Goal: Task Accomplishment & Management: Use online tool/utility

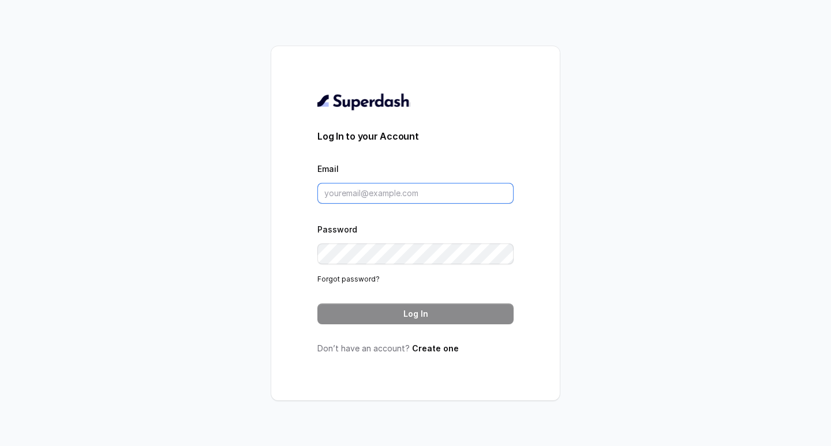
click at [378, 191] on input "Email" at bounding box center [415, 193] width 196 height 21
click at [394, 240] on div "Password Forgot password?" at bounding box center [415, 253] width 196 height 63
click at [358, 187] on input "Email" at bounding box center [415, 193] width 196 height 21
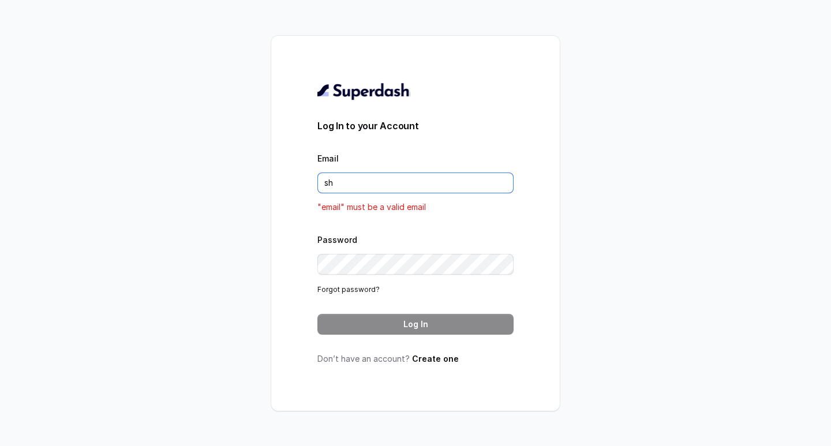
type input "s"
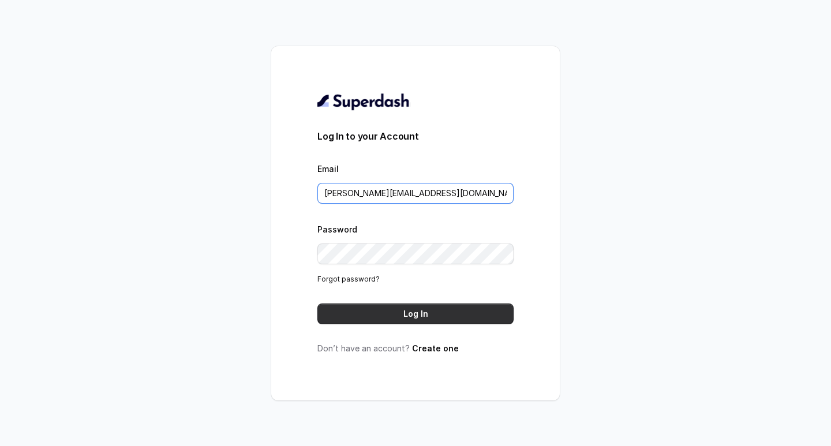
type input "shivani@convictionhr.com"
click at [426, 311] on button "Log In" at bounding box center [415, 314] width 196 height 21
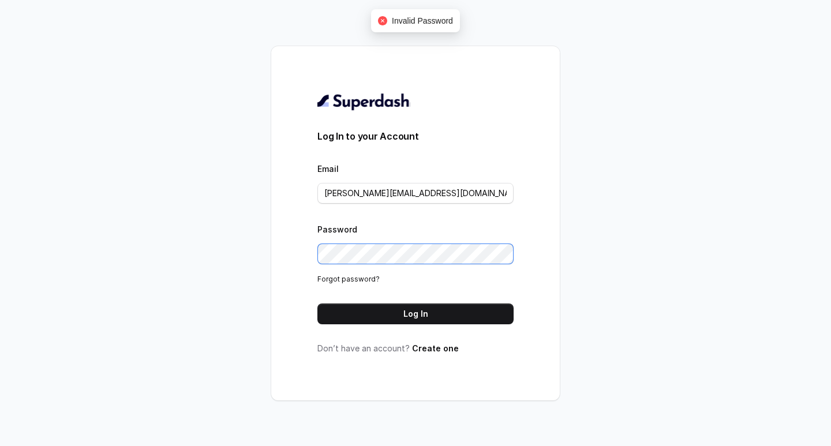
click at [90, 260] on div "Log In to your Account Email shivani@convictionhr.com Password Forgot password?…" at bounding box center [415, 223] width 831 height 446
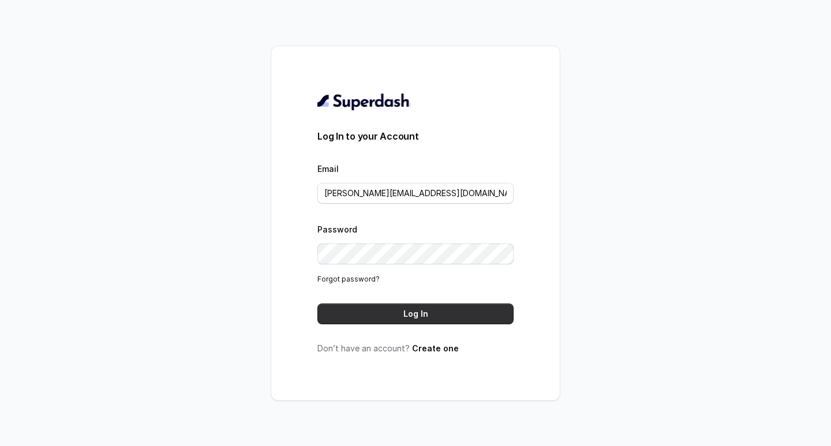
click at [420, 315] on button "Log In" at bounding box center [415, 314] width 196 height 21
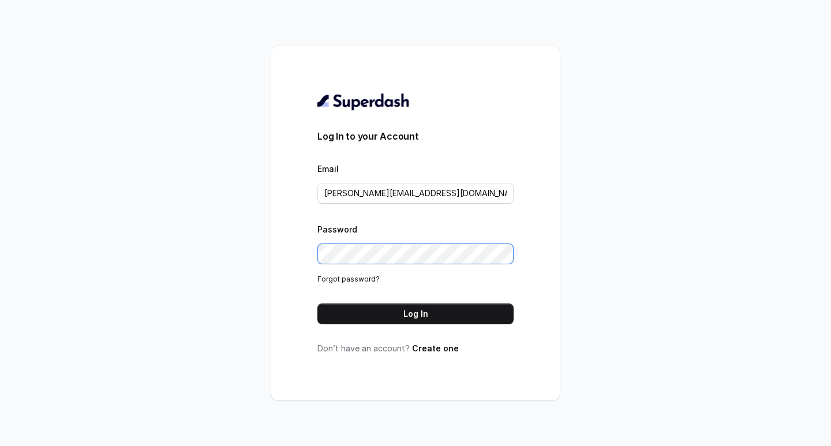
click at [0, 222] on div "Log In to your Account Email shivani@convictionhr.com Password Forgot password?…" at bounding box center [415, 223] width 831 height 446
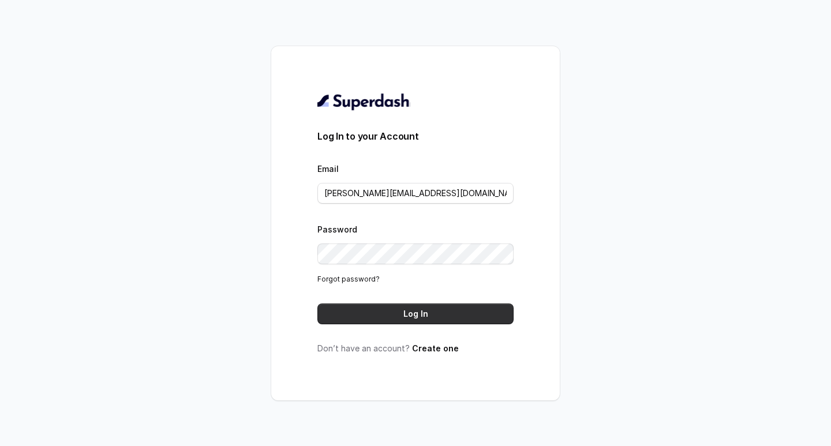
click at [412, 320] on button "Log In" at bounding box center [415, 314] width 196 height 21
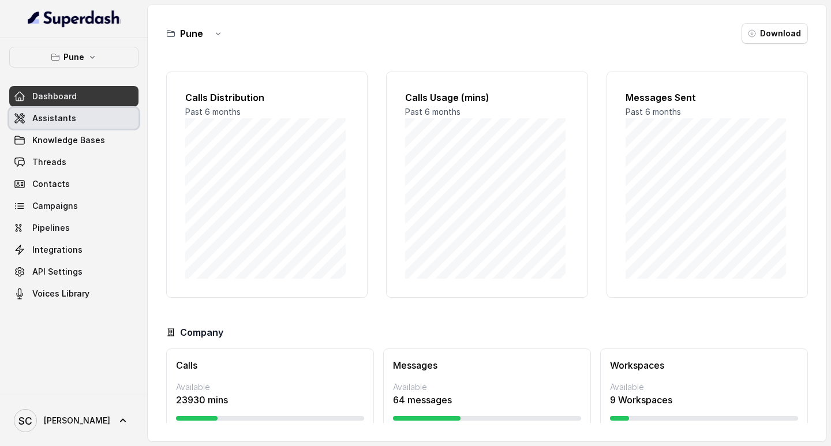
click at [65, 121] on span "Assistants" at bounding box center [54, 119] width 44 height 12
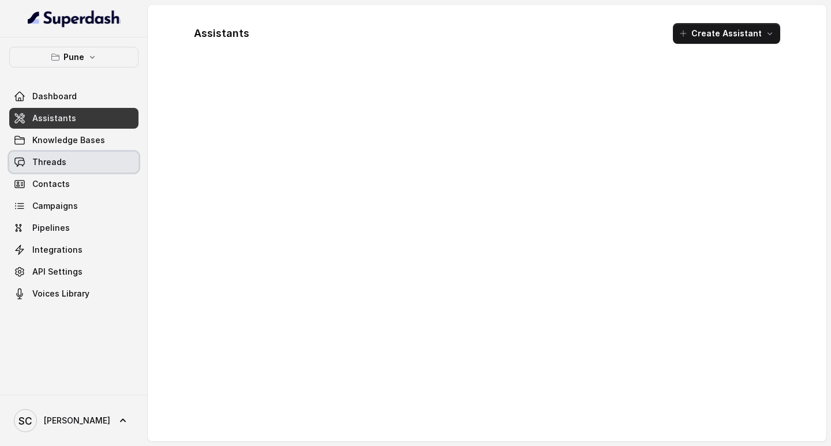
click at [62, 163] on span "Threads" at bounding box center [49, 162] width 34 height 12
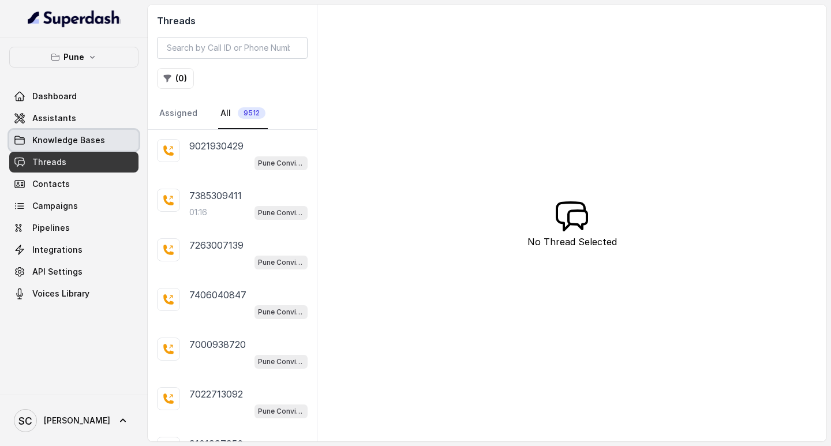
click at [56, 139] on span "Knowledge Bases" at bounding box center [68, 140] width 73 height 12
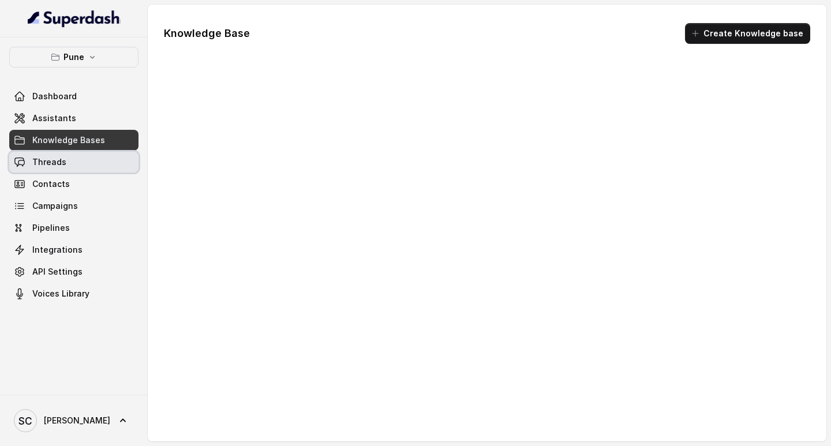
click at [56, 167] on span "Threads" at bounding box center [49, 162] width 34 height 12
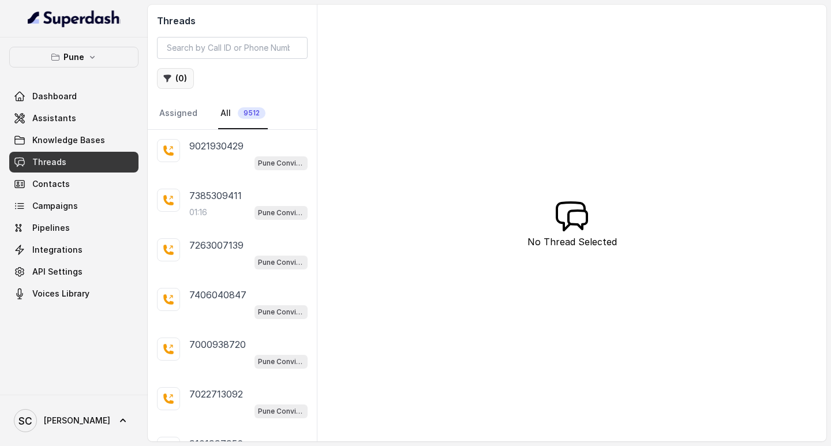
click at [180, 79] on button "( 0 )" at bounding box center [175, 78] width 37 height 21
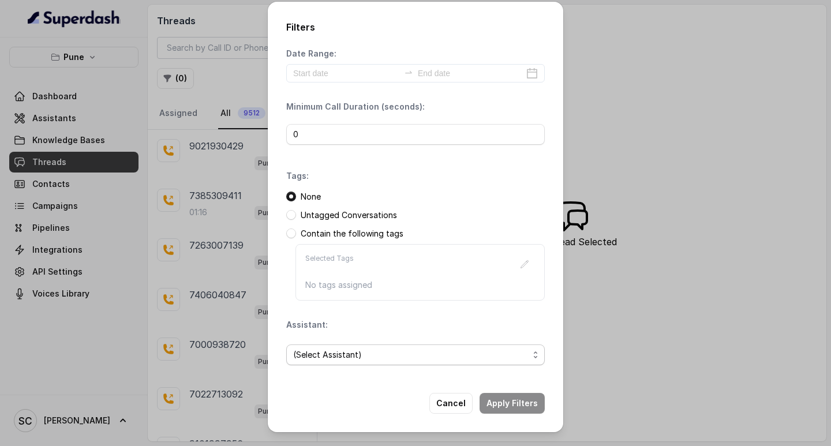
click at [358, 346] on span "(Select Assistant)" at bounding box center [415, 355] width 259 height 21
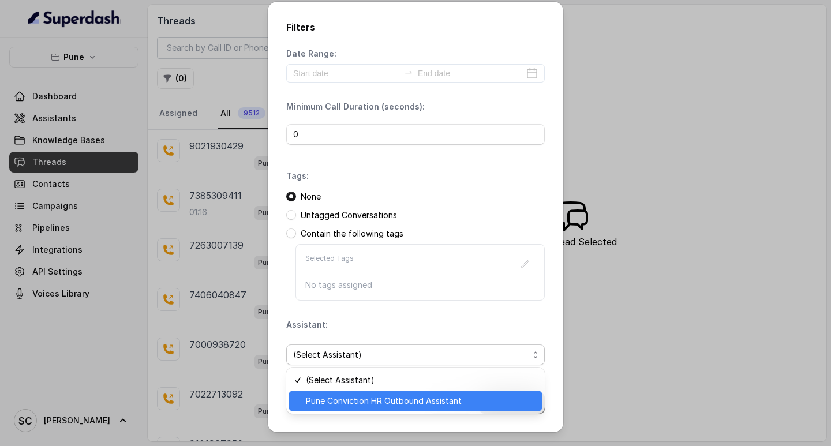
click at [338, 401] on span "Pune Conviction HR Outbound Assistant" at bounding box center [421, 401] width 230 height 14
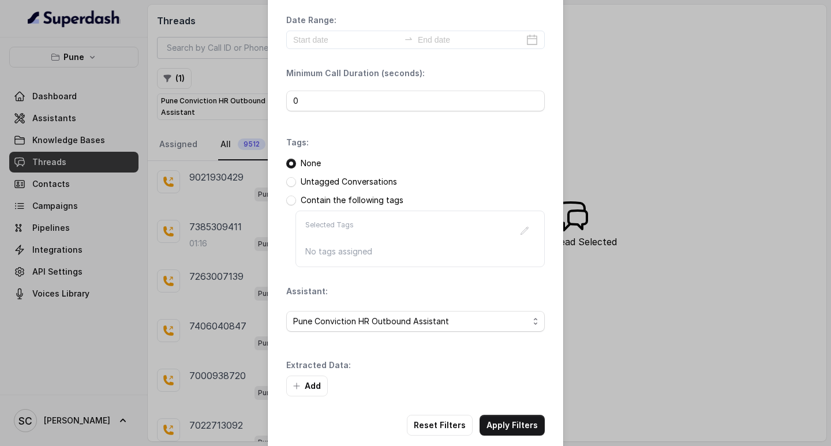
scroll to position [49, 0]
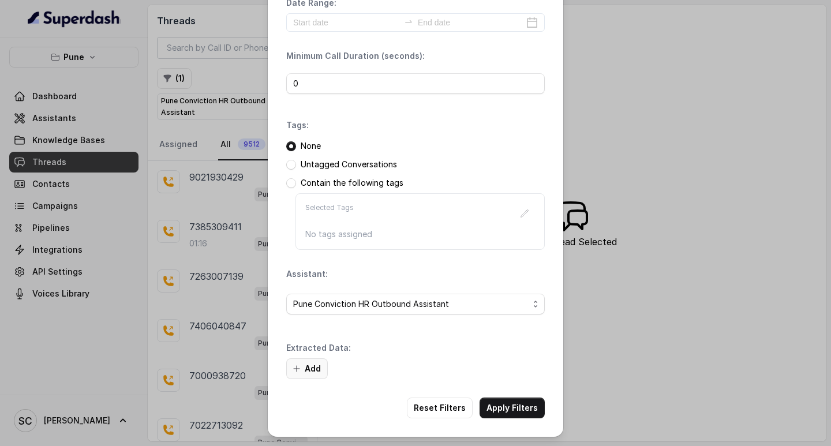
click at [309, 361] on button "Add" at bounding box center [307, 368] width 42 height 21
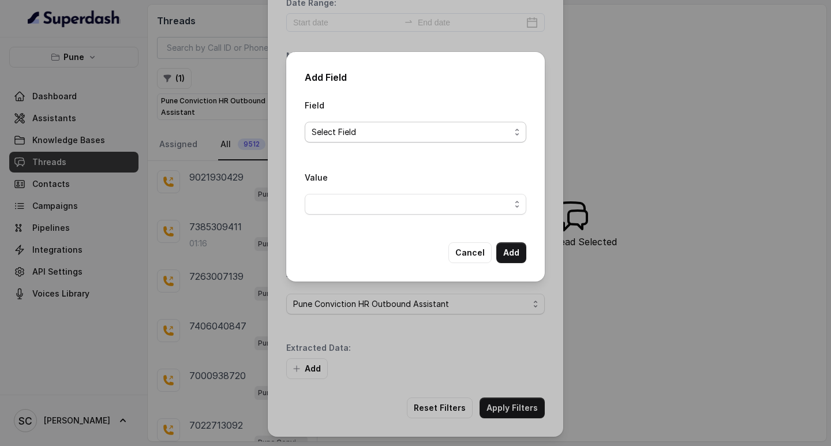
click at [413, 136] on span "Select Field" at bounding box center [411, 132] width 199 height 14
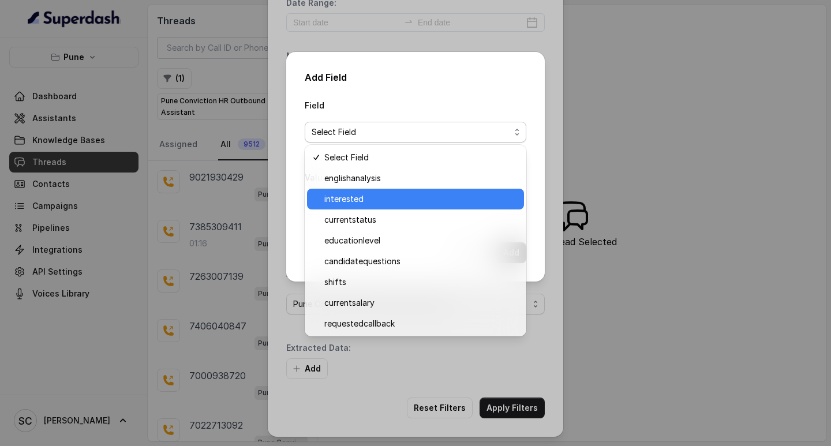
click at [369, 199] on span "interested" at bounding box center [420, 199] width 193 height 14
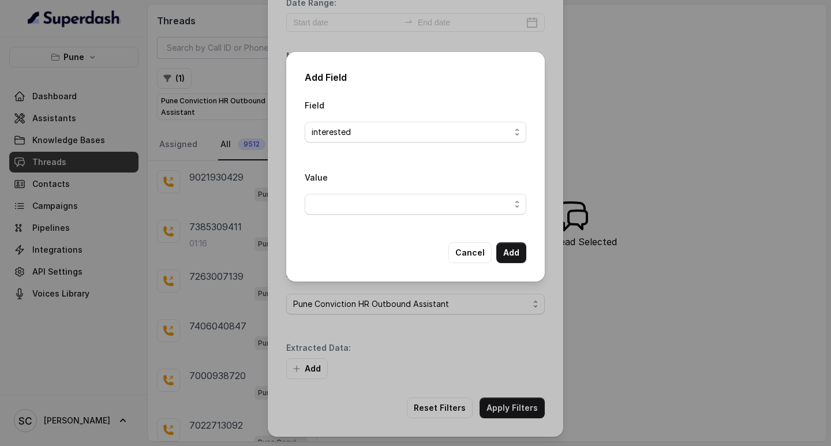
click at [372, 181] on div "Value" at bounding box center [416, 192] width 222 height 44
click at [358, 211] on span "button" at bounding box center [416, 204] width 222 height 21
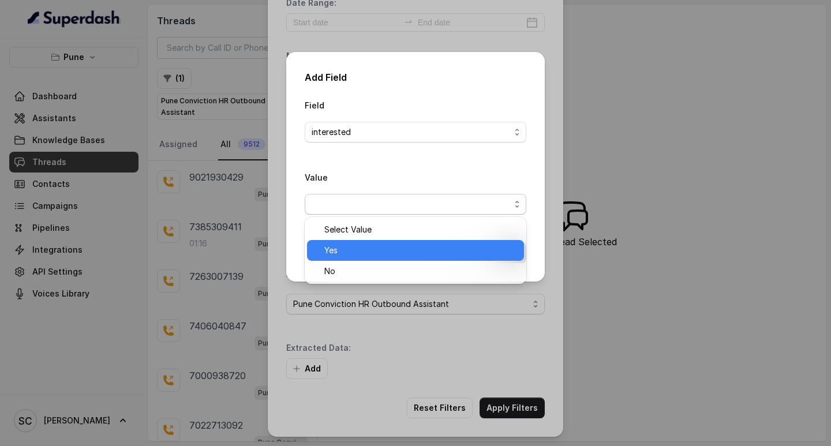
click at [349, 249] on span "Yes" at bounding box center [420, 251] width 193 height 14
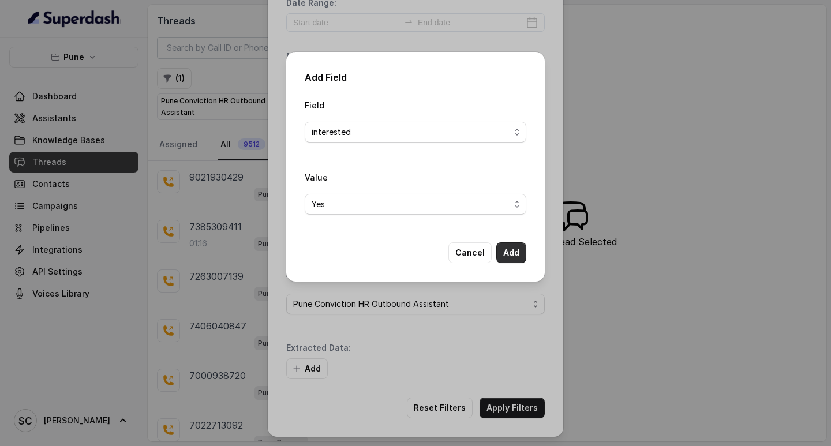
click at [518, 260] on button "Add" at bounding box center [511, 252] width 30 height 21
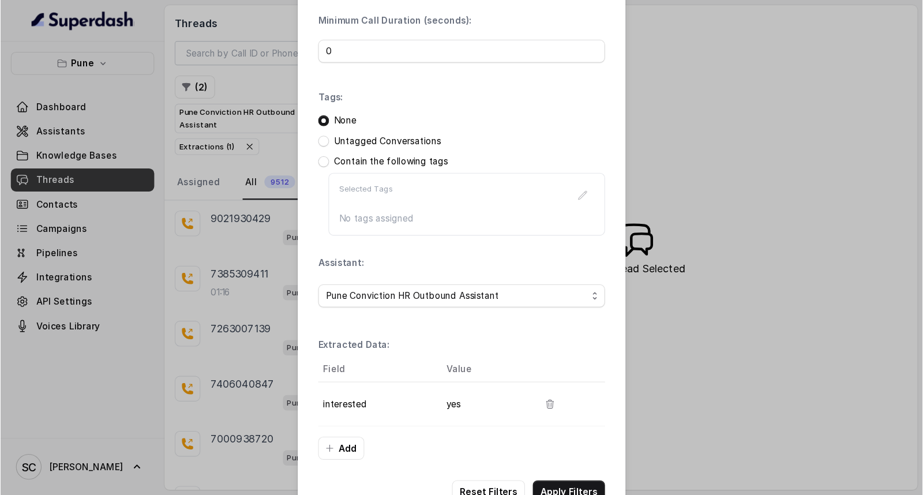
scroll to position [122, 0]
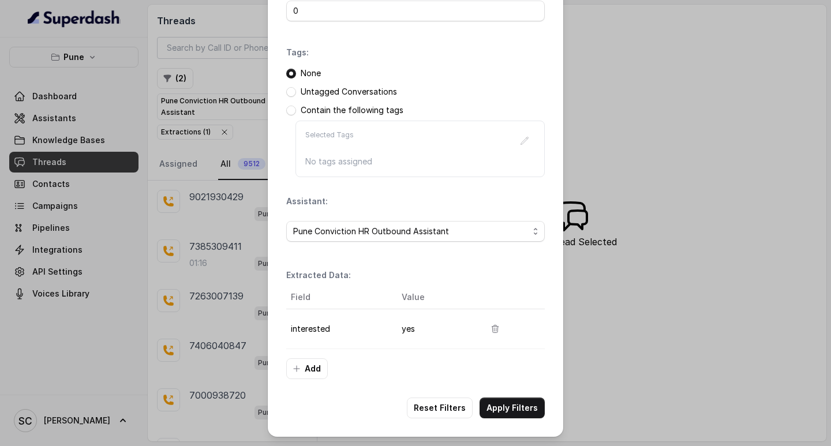
click at [521, 397] on div "Filters Date Range: Minimum Call Duration (seconds): 0 Tags: None Untagged Conv…" at bounding box center [416, 157] width 296 height 559
click at [514, 406] on button "Apply Filters" at bounding box center [512, 408] width 65 height 21
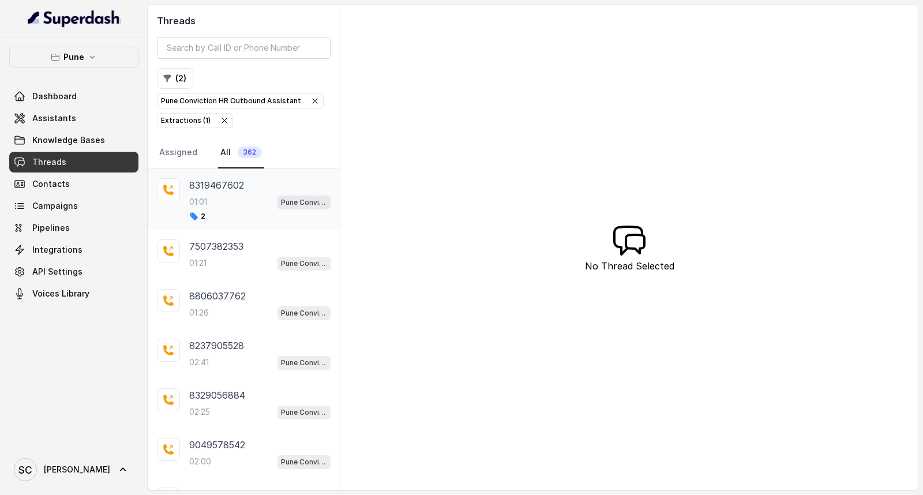
click at [226, 200] on div "01:01 Pune Conviction HR Outbound Assistant" at bounding box center [259, 202] width 141 height 15
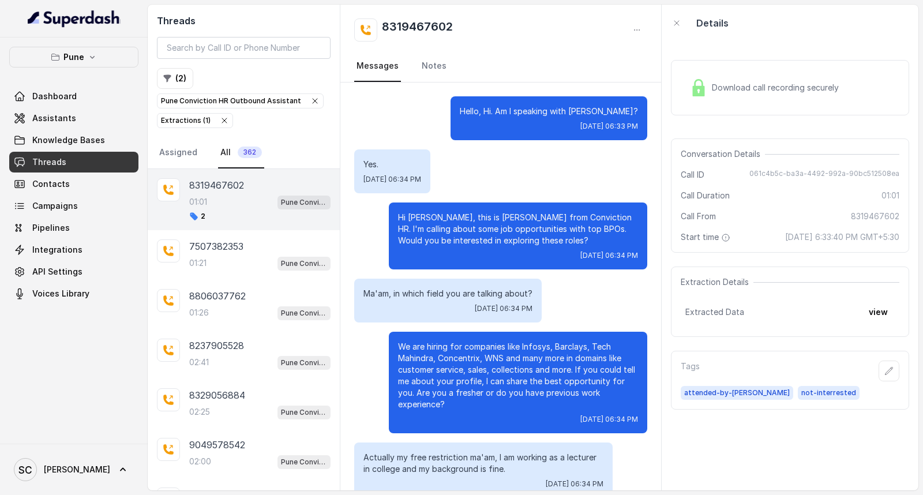
scroll to position [179, 0]
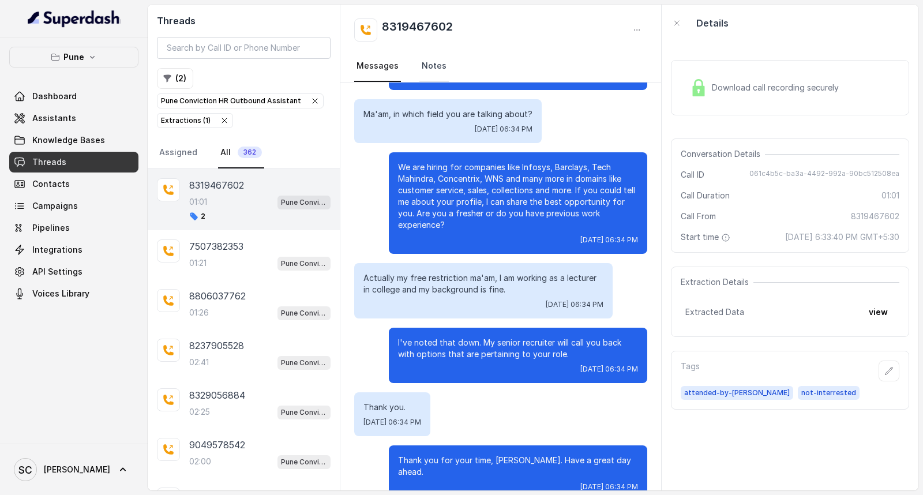
click at [439, 65] on link "Notes" at bounding box center [434, 66] width 29 height 31
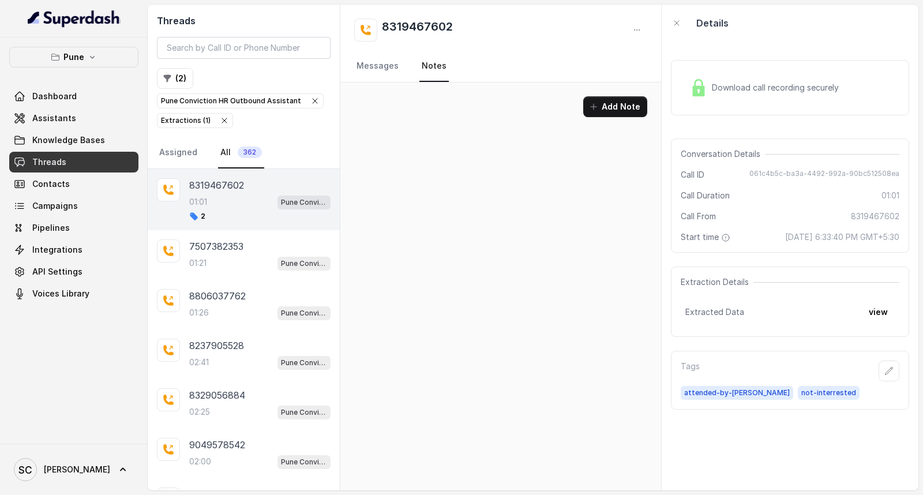
scroll to position [0, 0]
click at [383, 67] on link "Messages" at bounding box center [377, 66] width 47 height 31
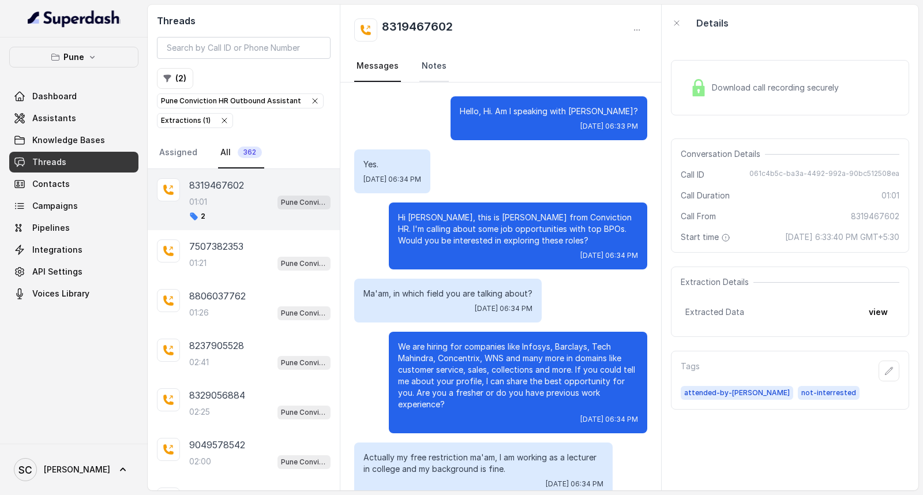
click at [427, 62] on link "Notes" at bounding box center [434, 66] width 29 height 31
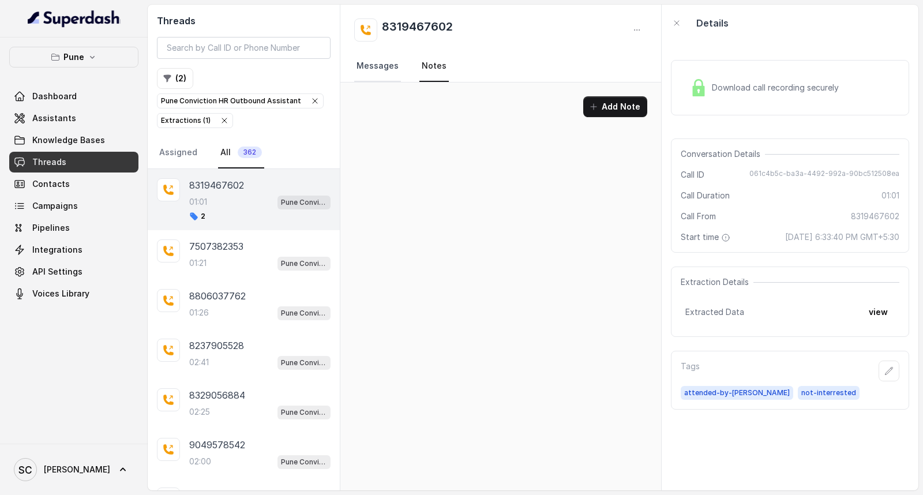
click at [387, 66] on link "Messages" at bounding box center [377, 66] width 47 height 31
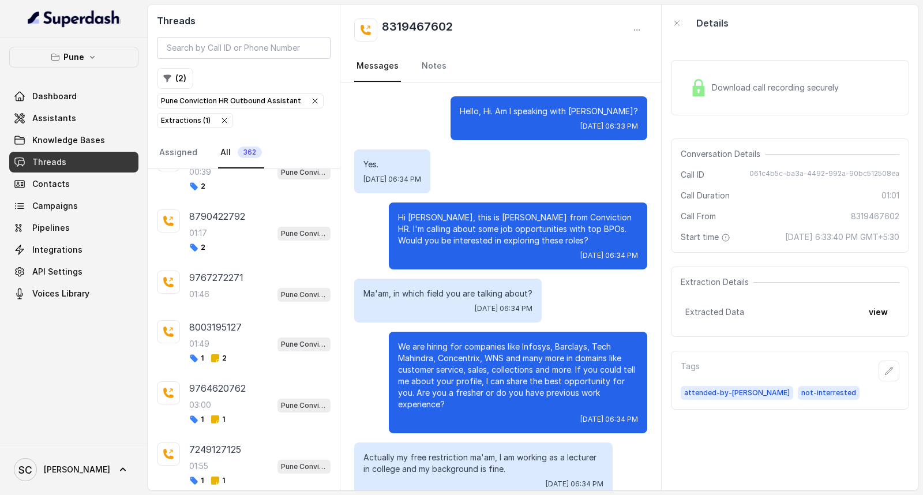
scroll to position [972, 0]
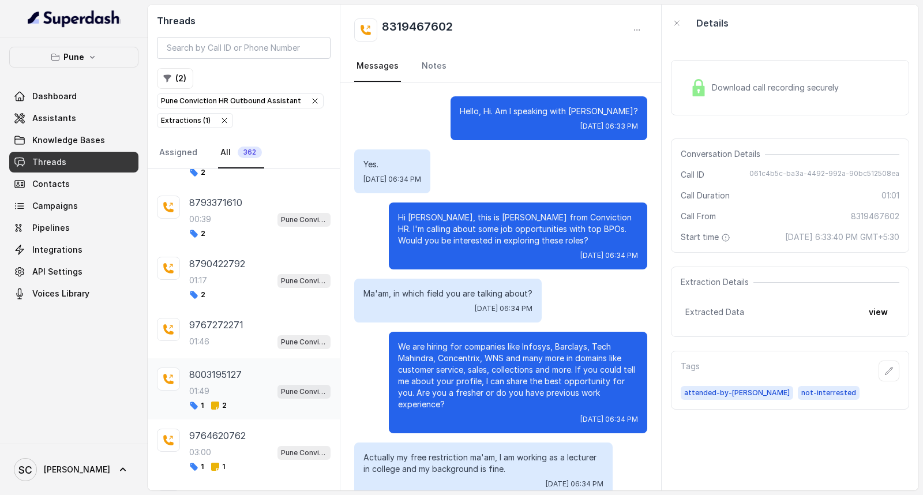
click at [233, 399] on div "01:49 Pune Conviction HR Outbound Assistant" at bounding box center [259, 391] width 141 height 15
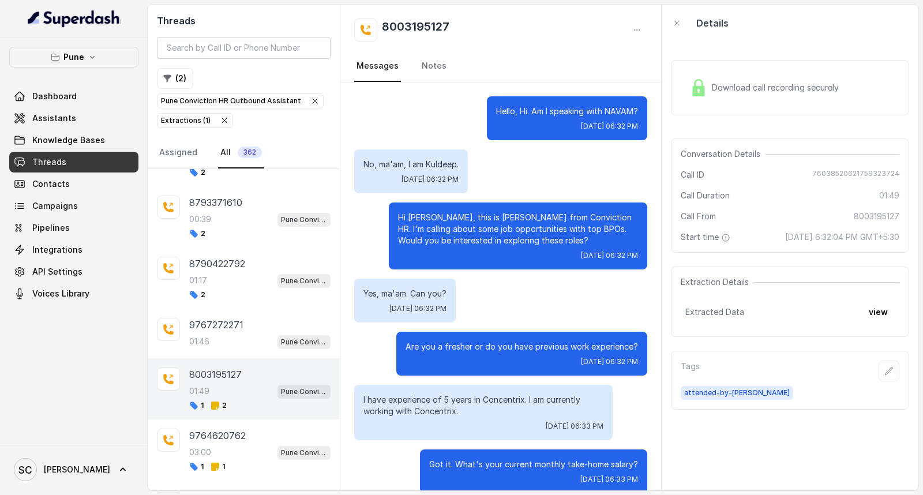
scroll to position [945, 0]
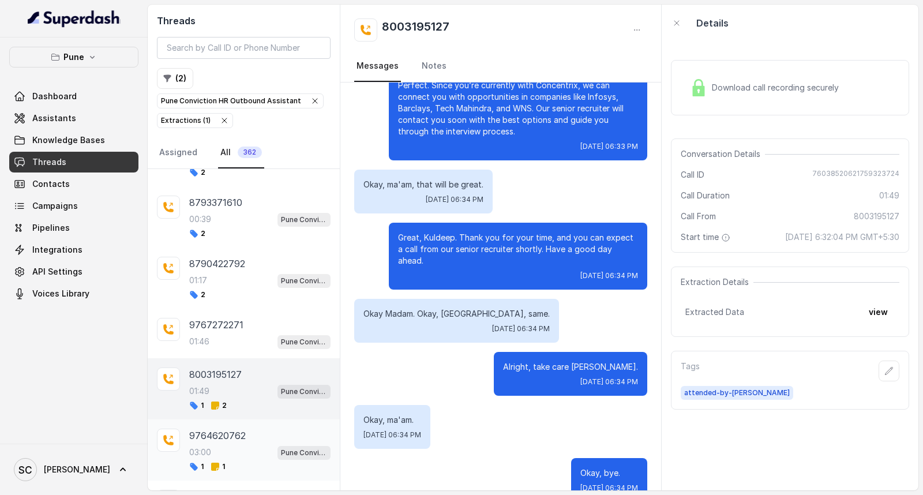
click at [228, 446] on div "03:00 Pune Conviction HR Outbound Assistant" at bounding box center [259, 452] width 141 height 15
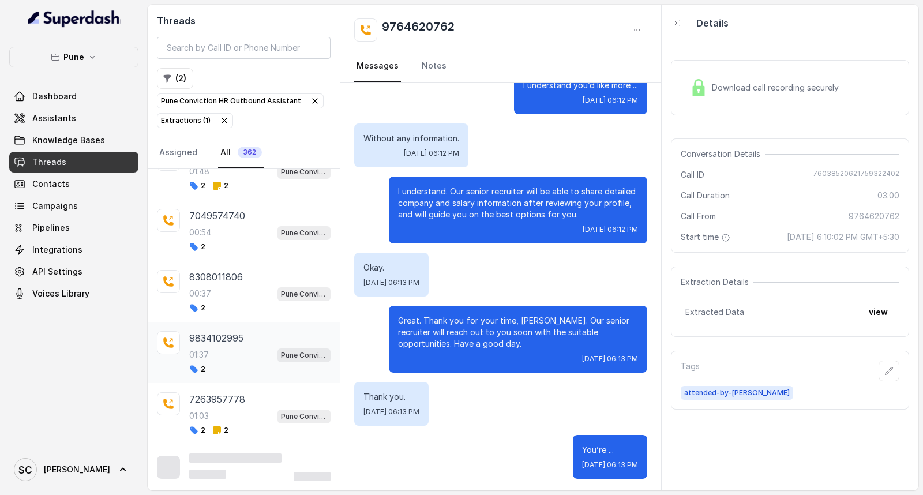
scroll to position [4397, 0]
click at [205, 365] on div "2" at bounding box center [259, 369] width 141 height 9
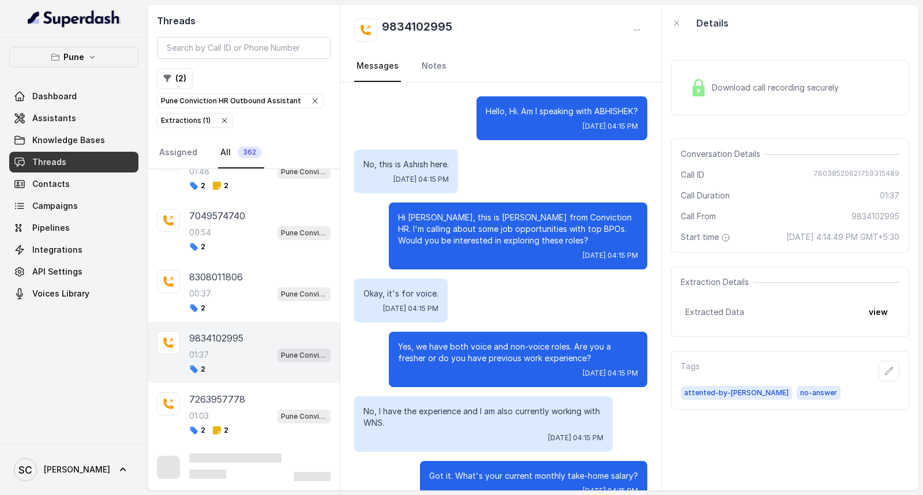
scroll to position [805, 0]
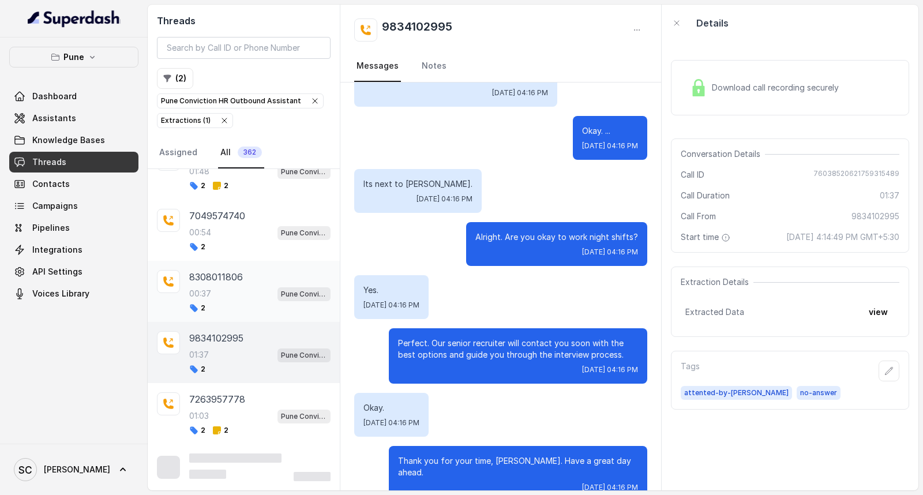
click at [215, 305] on div "2" at bounding box center [259, 308] width 141 height 9
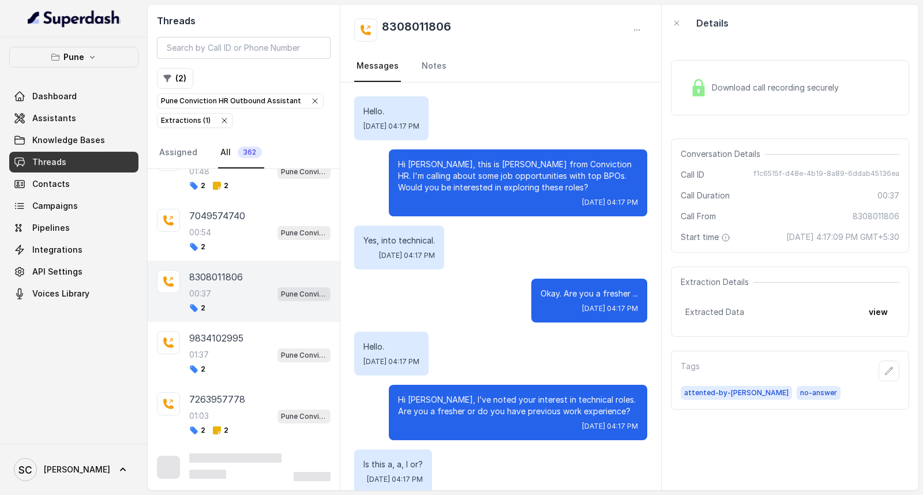
scroll to position [174, 0]
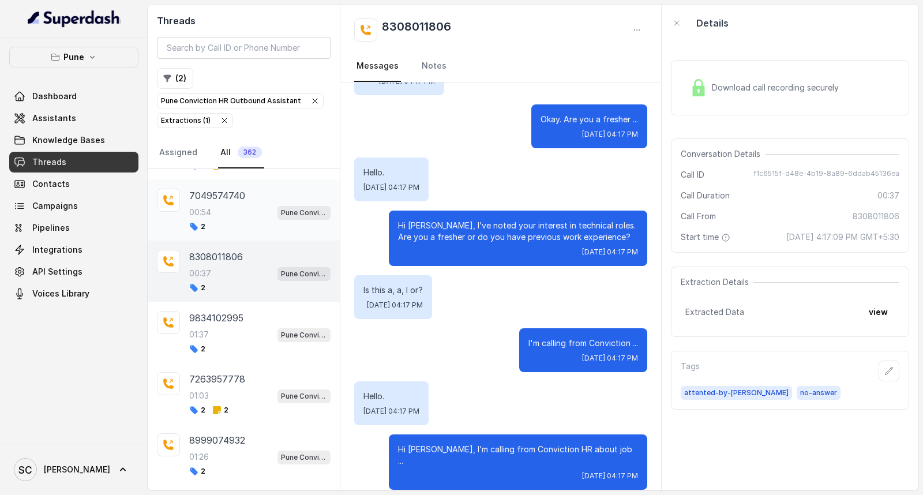
click at [220, 220] on div "00:54 Pune Conviction HR Outbound Assistant" at bounding box center [259, 212] width 141 height 15
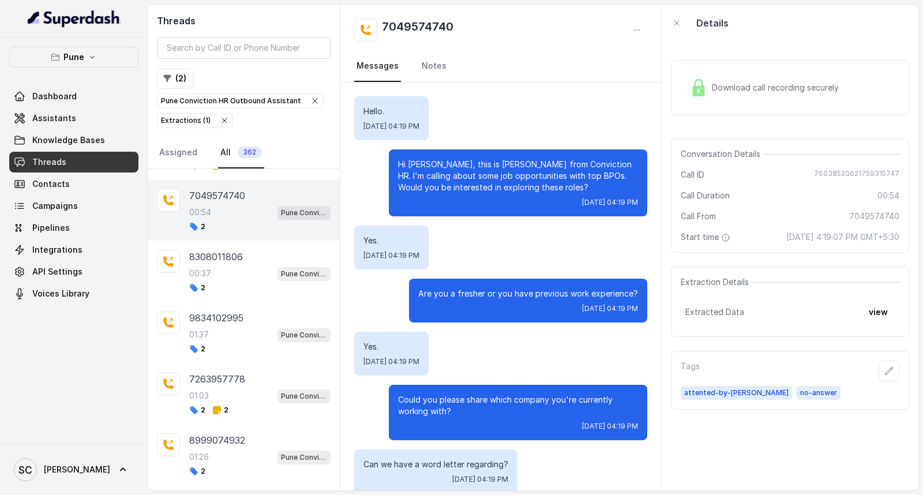
scroll to position [209, 0]
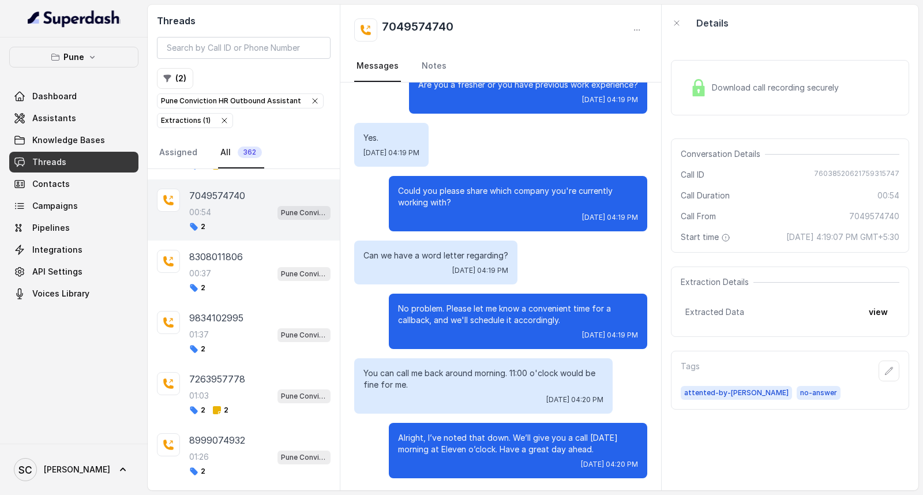
click at [227, 199] on div "7049574740 00:54 Pune Conviction HR Outbound Assistant 2" at bounding box center [244, 209] width 192 height 61
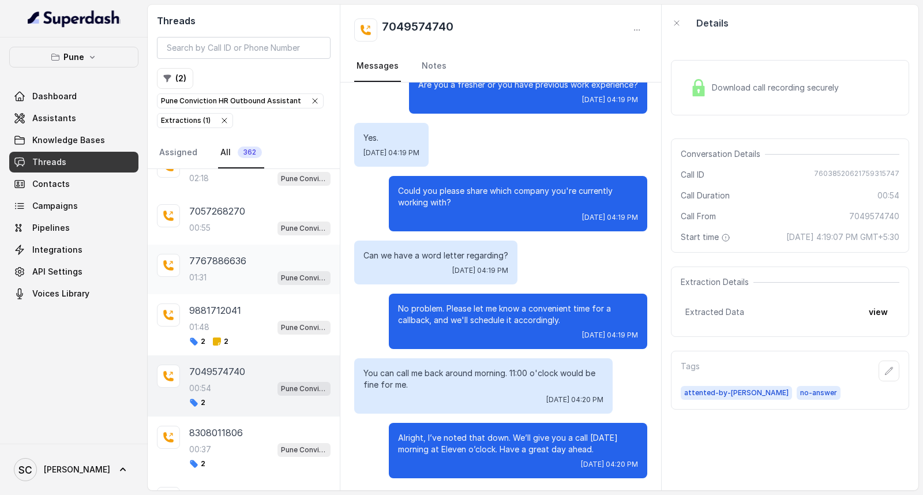
scroll to position [4205, 0]
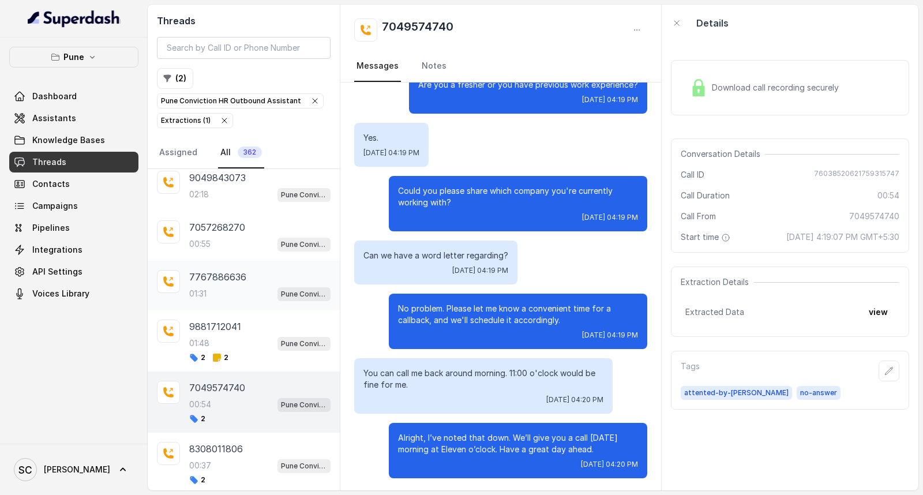
click at [214, 284] on p "7767886636" at bounding box center [217, 277] width 57 height 14
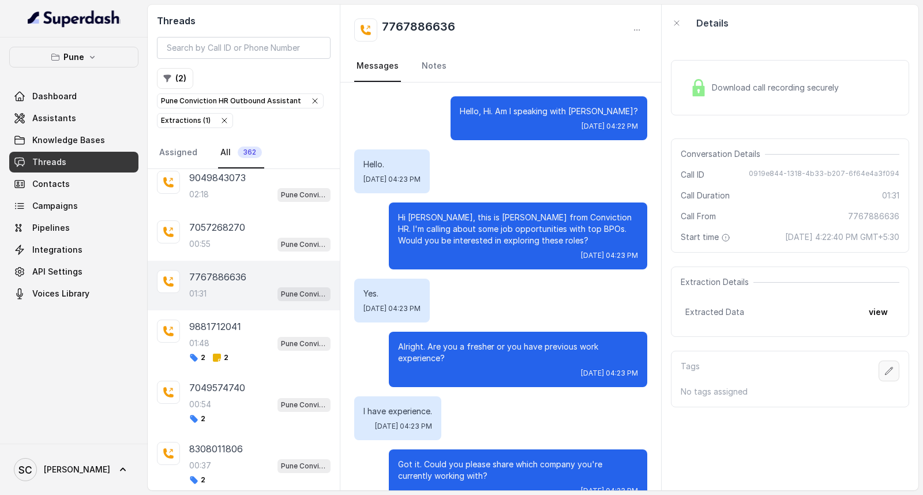
click at [831, 371] on icon "button" at bounding box center [889, 370] width 9 height 9
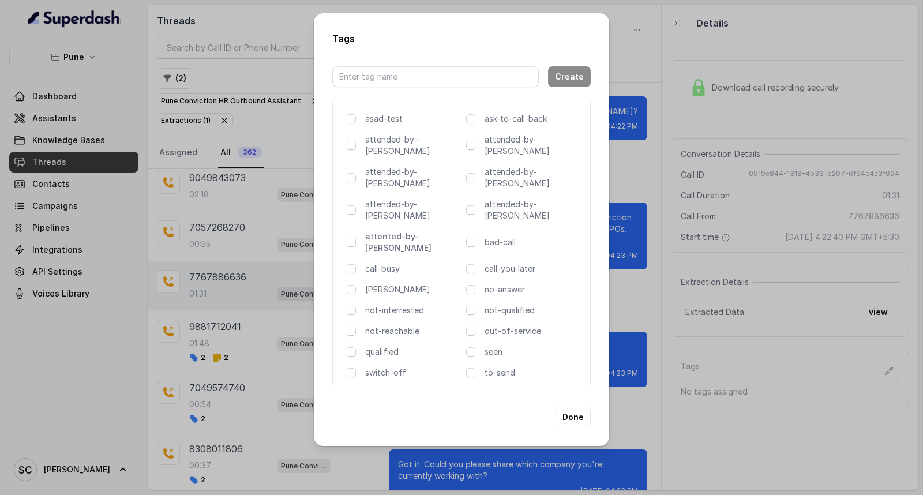
click at [405, 231] on p "attented-by-[PERSON_NAME]" at bounding box center [413, 242] width 96 height 23
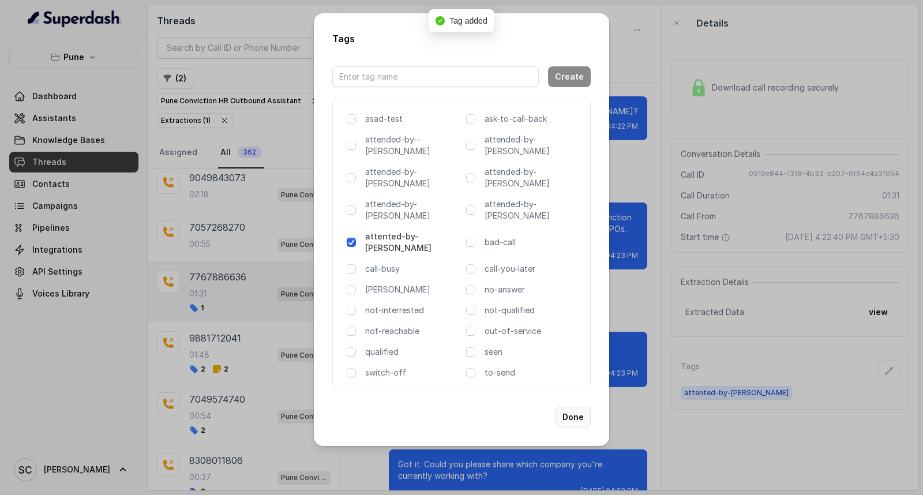
click at [576, 407] on button "Done" at bounding box center [573, 417] width 35 height 21
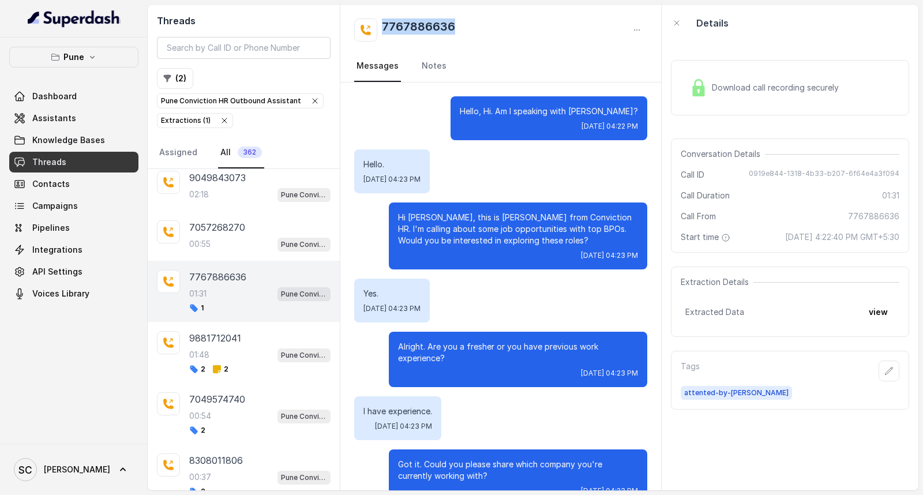
drag, startPoint x: 468, startPoint y: 22, endPoint x: 379, endPoint y: 29, distance: 89.7
click at [379, 29] on div "7767886636" at bounding box center [500, 29] width 293 height 23
copy h2 "7767886636"
click at [831, 365] on button "button" at bounding box center [889, 371] width 21 height 21
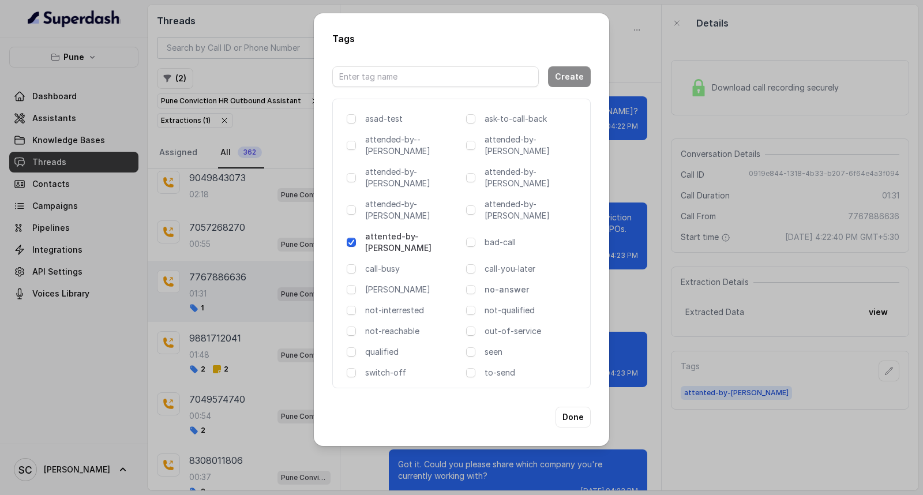
click at [506, 284] on p "no-answer" at bounding box center [533, 290] width 96 height 12
click at [572, 407] on button "Done" at bounding box center [573, 417] width 35 height 21
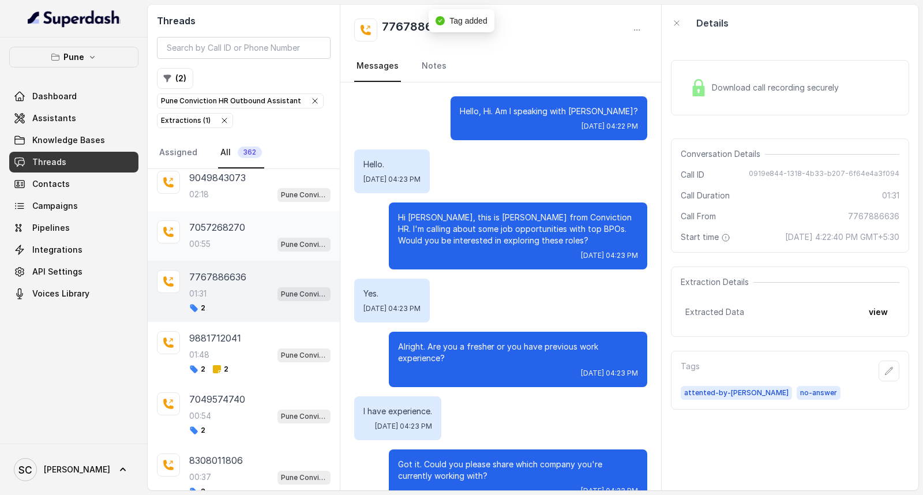
click at [231, 252] on div "00:55 Pune Conviction HR Outbound Assistant" at bounding box center [259, 244] width 141 height 15
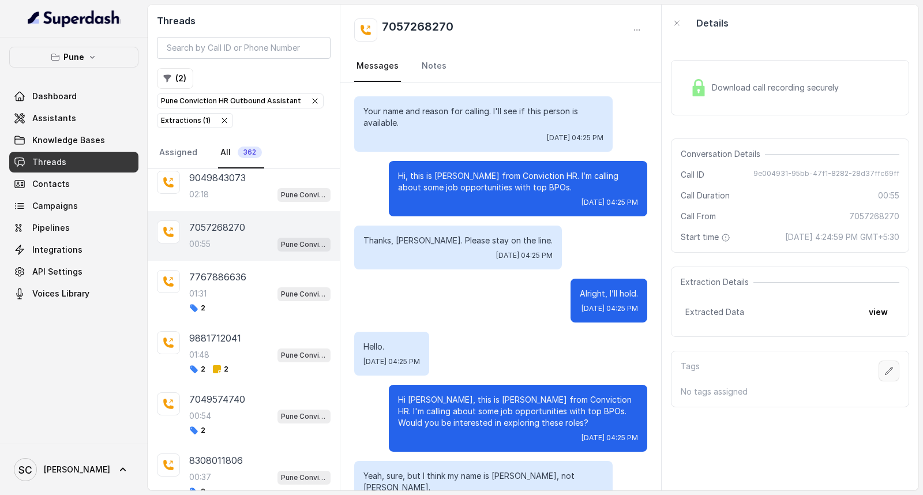
click at [831, 371] on icon "button" at bounding box center [889, 370] width 9 height 9
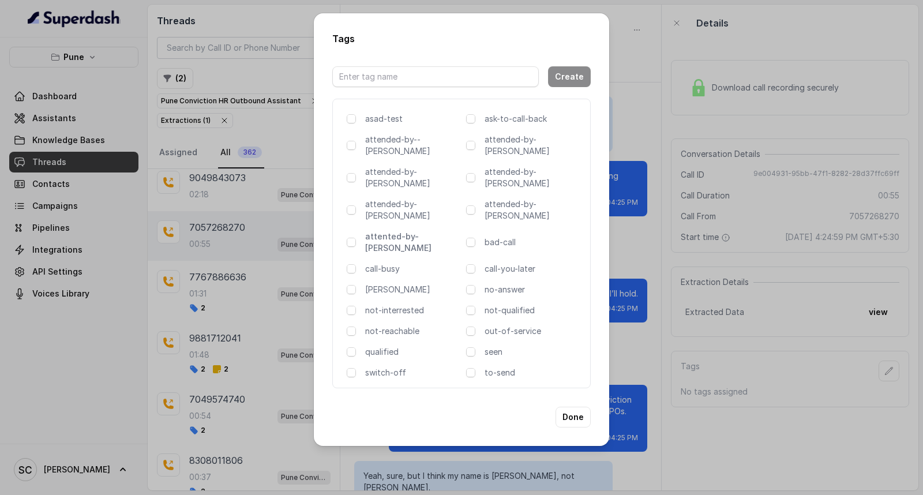
click at [383, 231] on p "attented-by-[PERSON_NAME]" at bounding box center [413, 242] width 96 height 23
click at [397, 231] on p "attented-by-[PERSON_NAME]" at bounding box center [413, 242] width 96 height 23
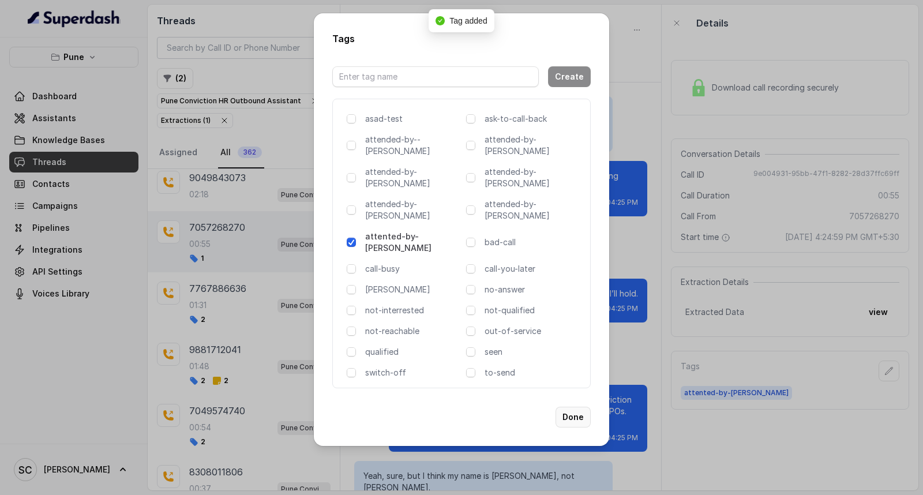
click at [574, 407] on button "Done" at bounding box center [573, 417] width 35 height 21
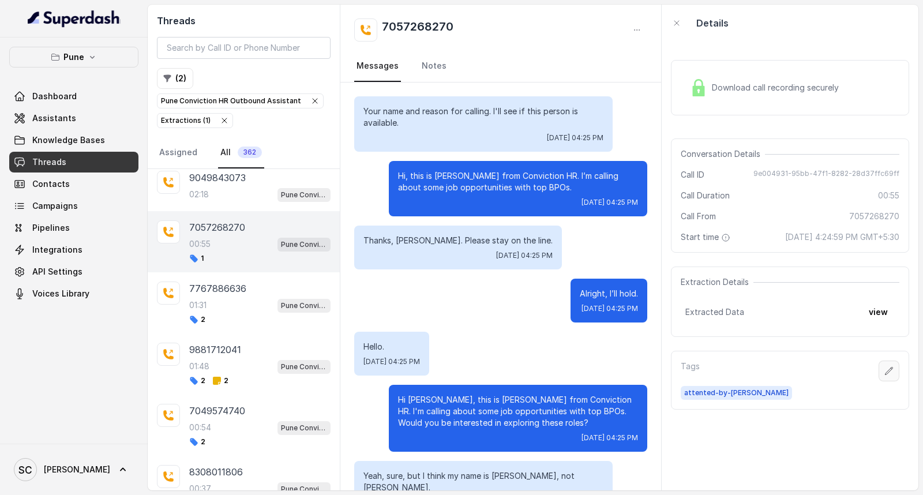
click at [831, 373] on icon "button" at bounding box center [889, 370] width 9 height 9
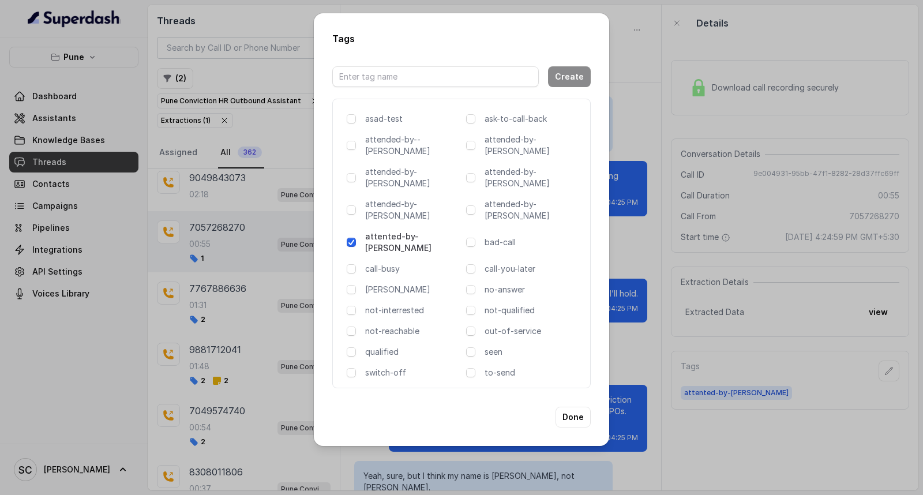
drag, startPoint x: 488, startPoint y: 317, endPoint x: 518, endPoint y: 405, distance: 92.9
click at [518, 405] on div "Tags Create asad-test ask-to-call-back attended-by--[PERSON_NAME] attended-by-[…" at bounding box center [462, 229] width 296 height 433
click at [436, 84] on input "text" at bounding box center [435, 76] width 207 height 21
type input "Voice Mail"
click at [579, 87] on button "Create" at bounding box center [569, 76] width 43 height 21
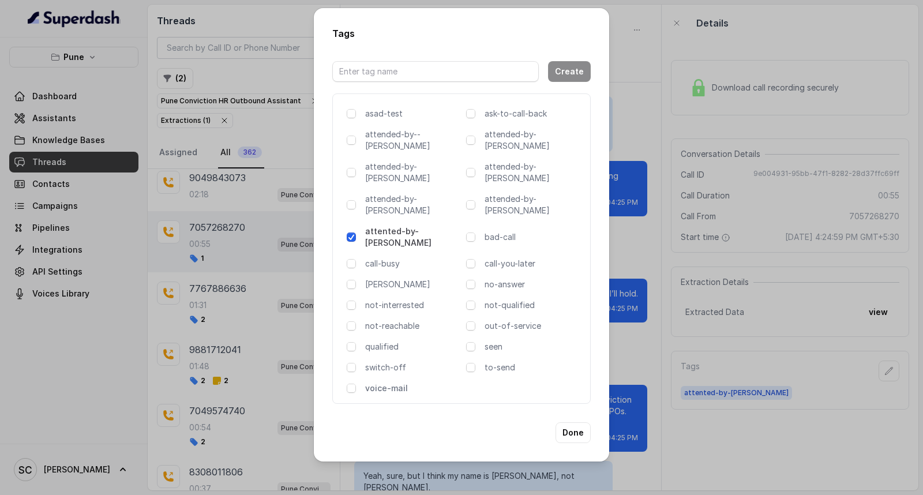
click at [388, 383] on p "voice-mail" at bounding box center [413, 389] width 96 height 12
click at [570, 422] on button "Done" at bounding box center [573, 432] width 35 height 21
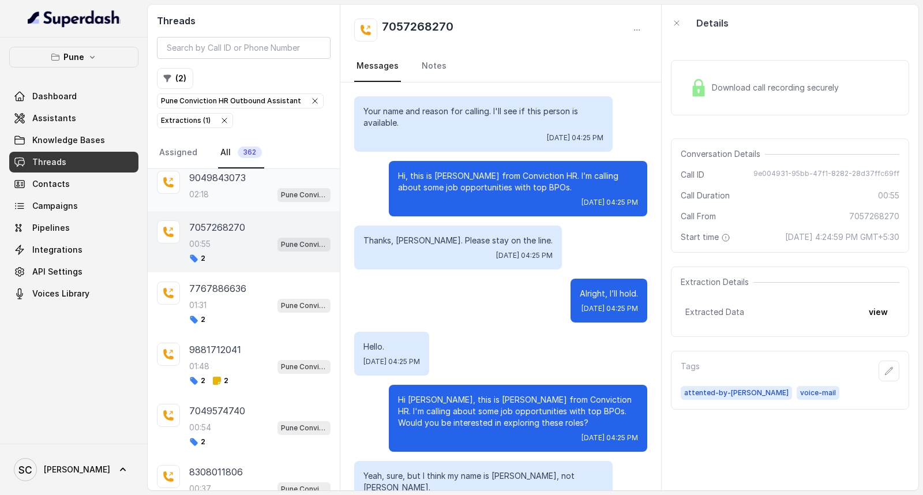
click at [231, 202] on div "02:18 Pune Conviction HR Outbound Assistant" at bounding box center [259, 194] width 141 height 15
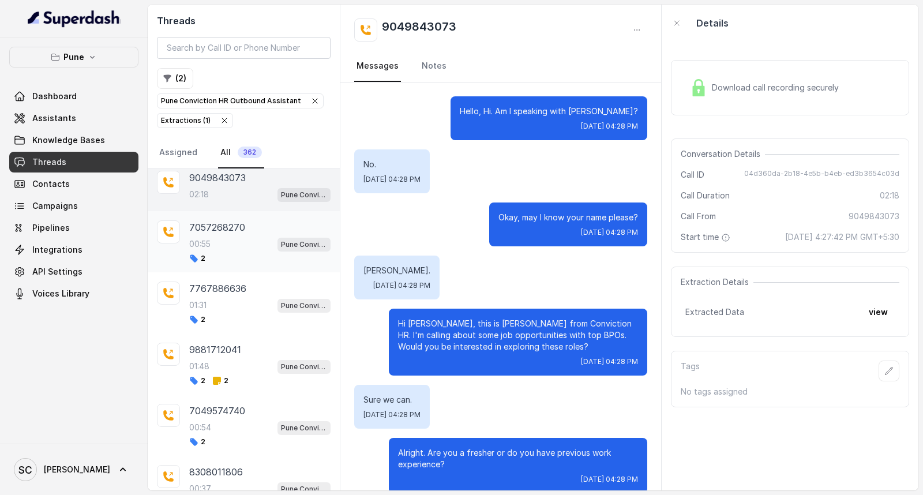
click at [237, 252] on div "00:55 Pune Conviction HR Outbound Assistant" at bounding box center [259, 244] width 141 height 15
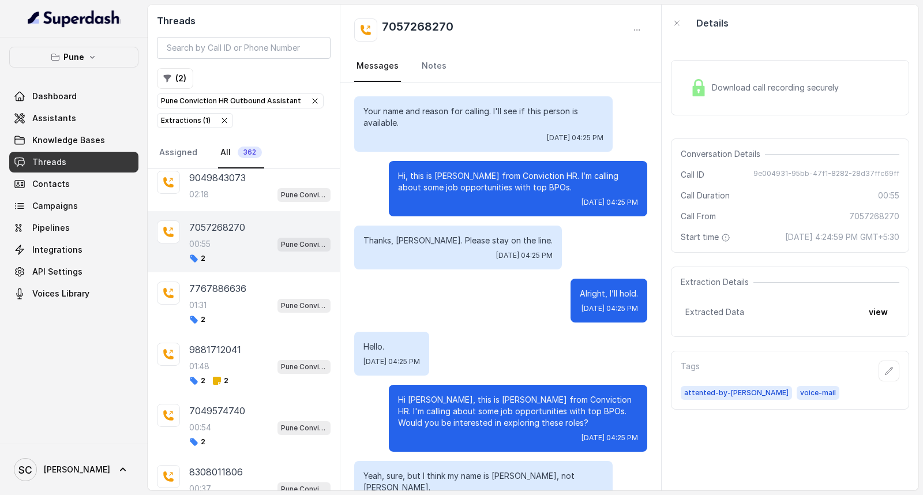
scroll to position [91, 0]
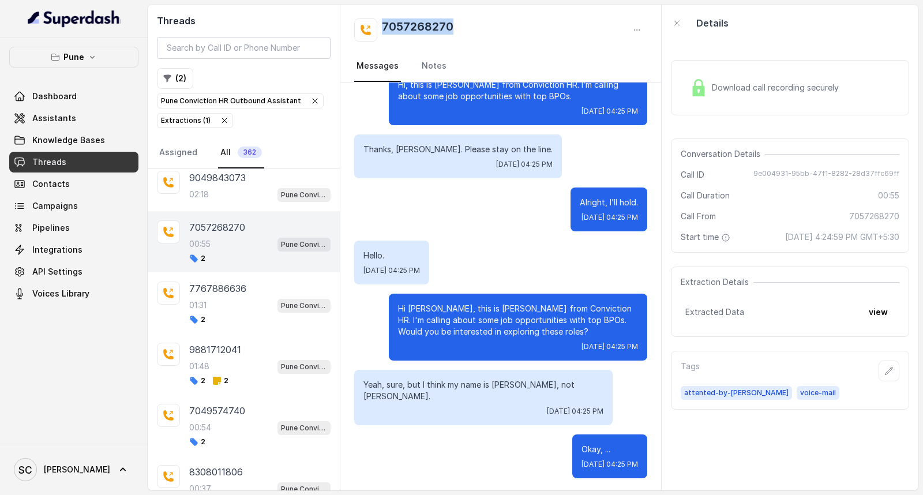
drag, startPoint x: 476, startPoint y: 31, endPoint x: 377, endPoint y: 26, distance: 99.4
click at [377, 26] on div "7057268270" at bounding box center [500, 29] width 293 height 23
copy h2 "7057268270"
click at [232, 202] on div "02:18 Pune Conviction HR Outbound Assistant" at bounding box center [259, 194] width 141 height 15
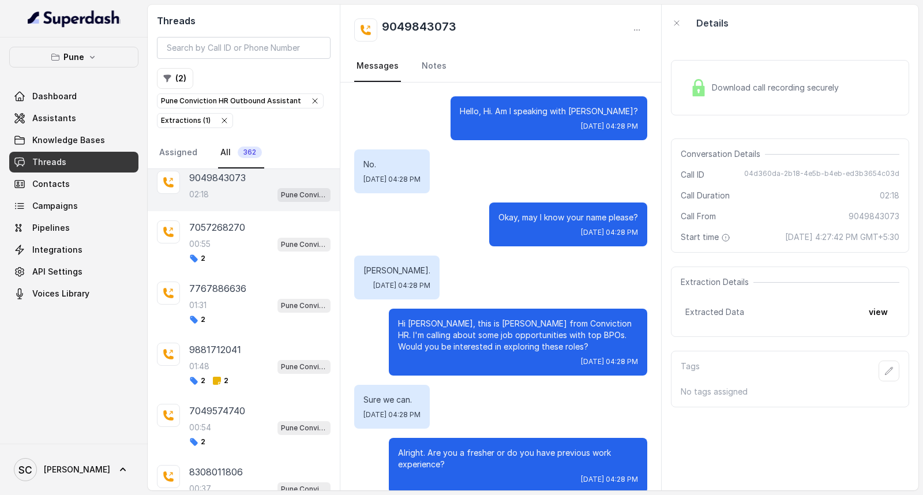
scroll to position [899, 0]
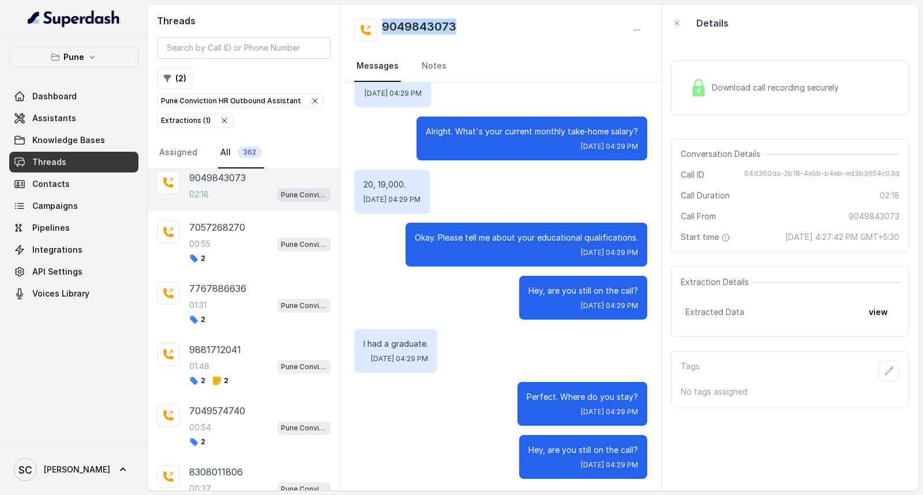
drag, startPoint x: 466, startPoint y: 20, endPoint x: 372, endPoint y: 21, distance: 93.5
click at [372, 21] on div "9049843073" at bounding box center [500, 29] width 293 height 23
copy h2 "9049843073"
click at [831, 380] on button "button" at bounding box center [889, 371] width 21 height 21
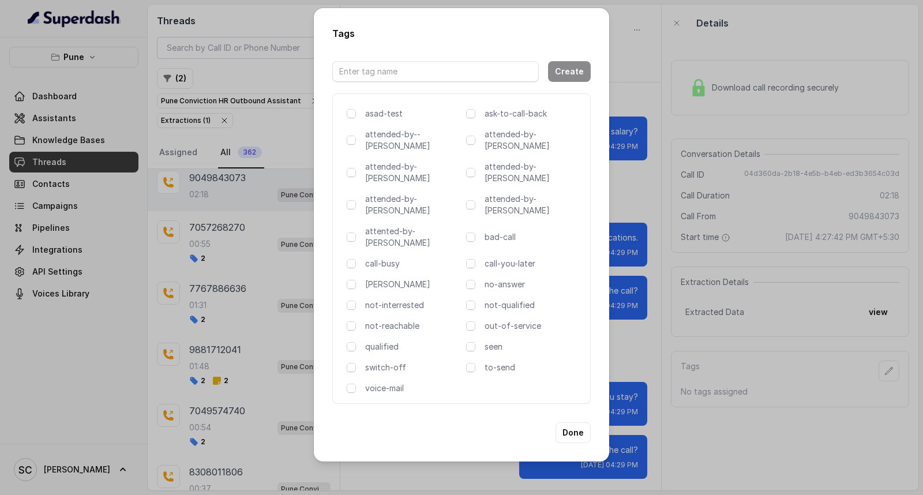
click at [418, 201] on div "asad-test ask-to-call-back attended-by--[PERSON_NAME] attended-by-[PERSON_NAME]…" at bounding box center [461, 248] width 259 height 311
click at [411, 226] on p "attented-by-[PERSON_NAME]" at bounding box center [413, 237] width 96 height 23
click at [578, 422] on button "Done" at bounding box center [573, 432] width 35 height 21
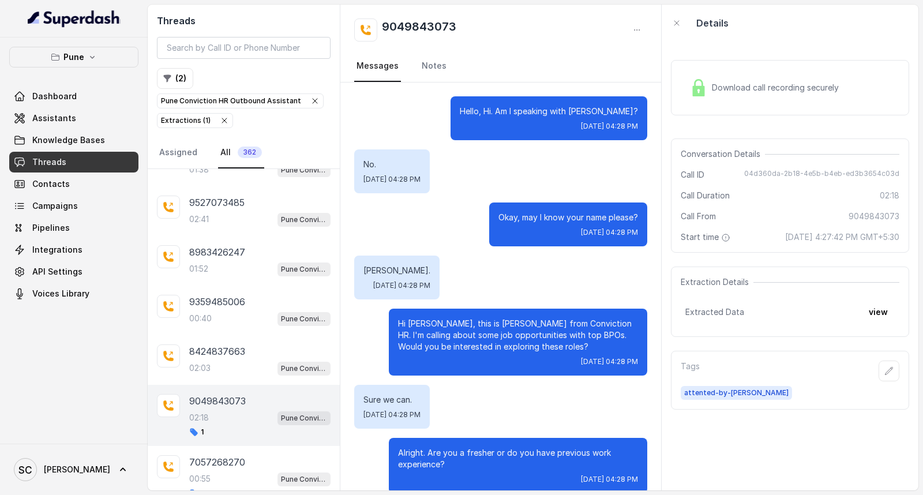
scroll to position [4056, 0]
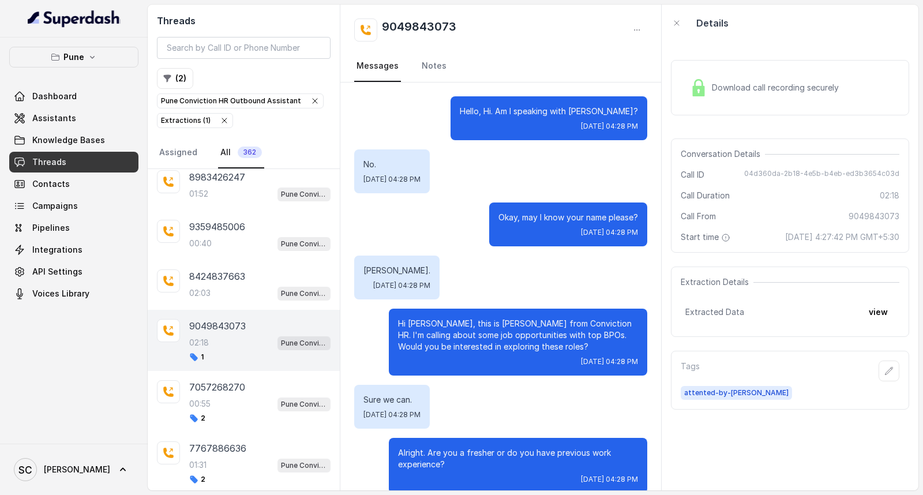
click at [215, 350] on div "02:18 Pune Conviction HR Outbound Assistant" at bounding box center [259, 342] width 141 height 15
click at [831, 372] on icon "button" at bounding box center [889, 370] width 9 height 9
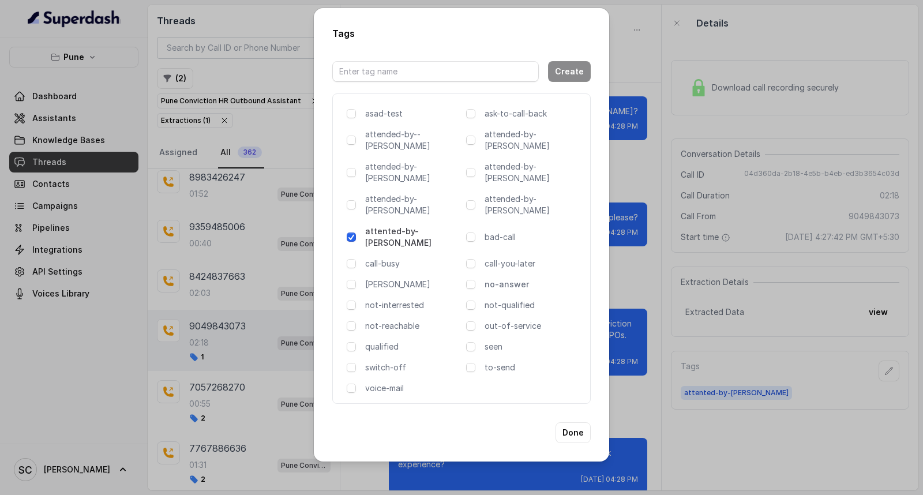
click at [507, 279] on p "no-answer" at bounding box center [533, 285] width 96 height 12
click at [573, 422] on button "Done" at bounding box center [573, 432] width 35 height 21
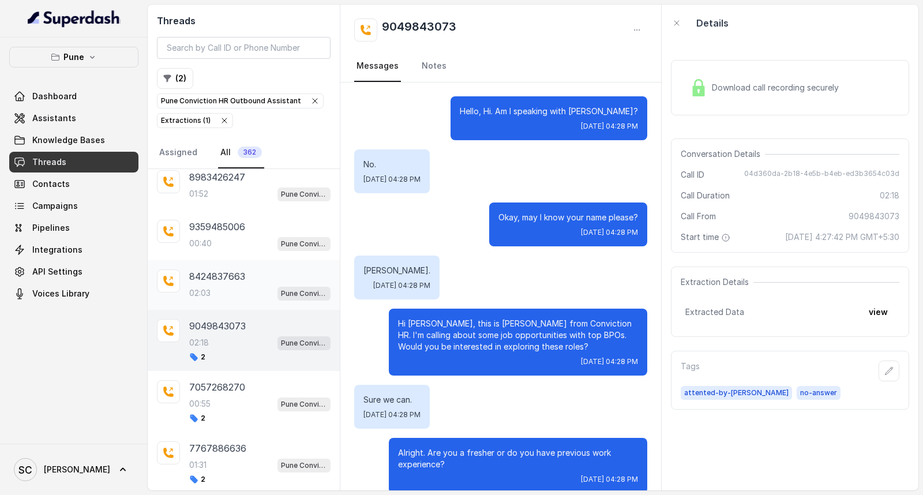
click at [216, 301] on div "02:03 Pune Conviction HR Outbound Assistant" at bounding box center [259, 293] width 141 height 15
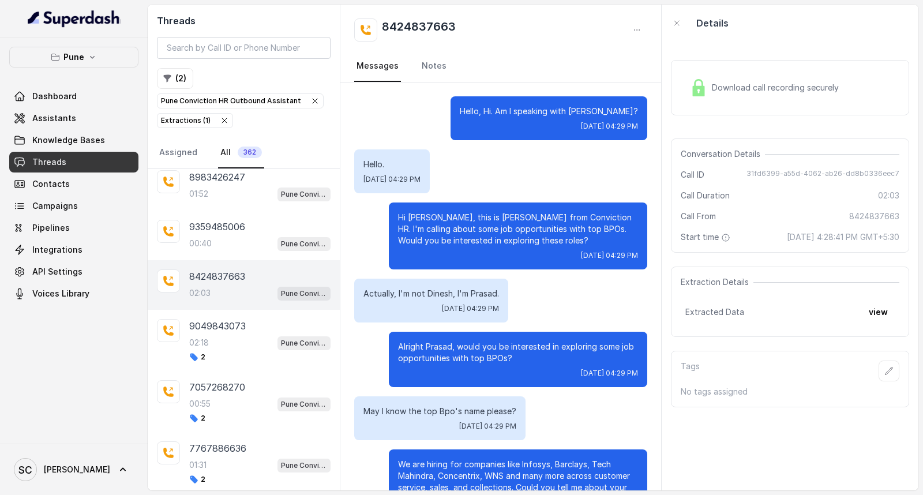
scroll to position [1146, 0]
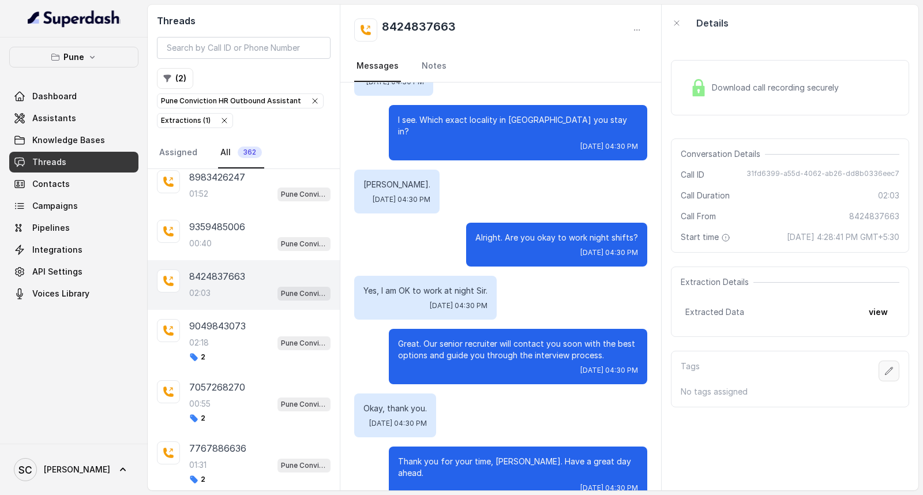
click at [831, 364] on button "button" at bounding box center [889, 371] width 21 height 21
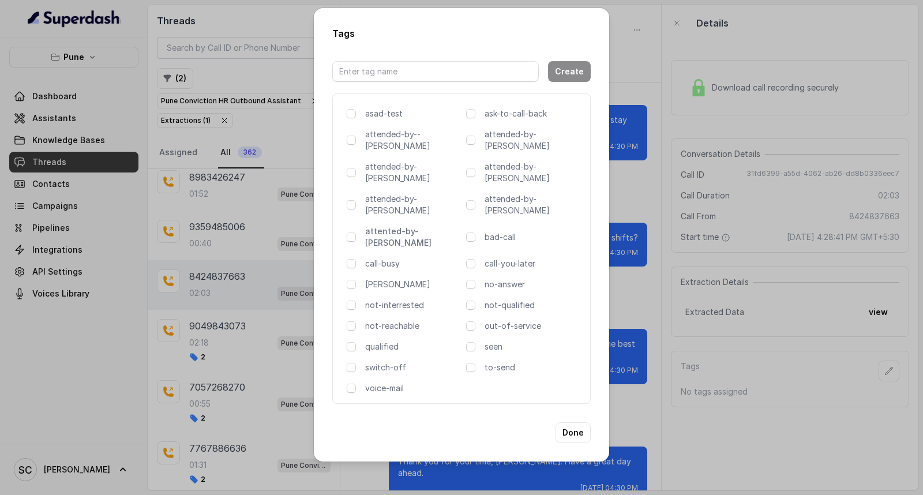
click at [412, 226] on p "attented-by-[PERSON_NAME]" at bounding box center [413, 237] width 96 height 23
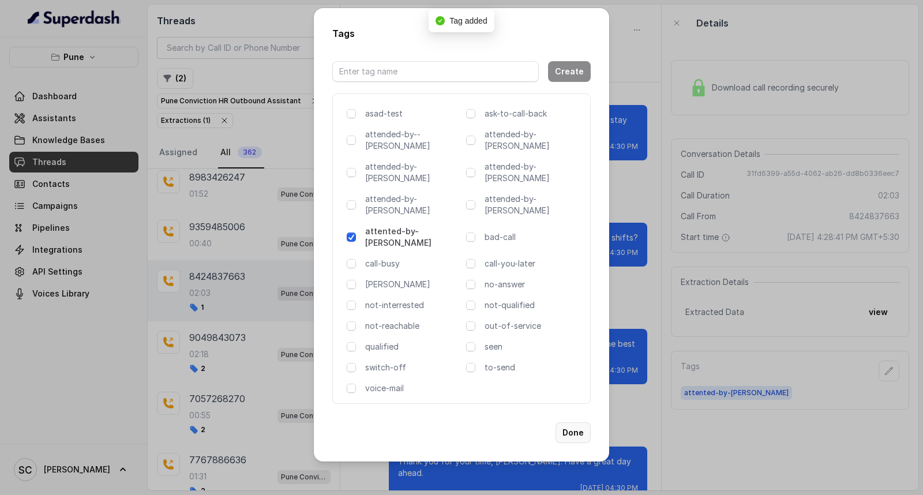
click at [573, 422] on button "Done" at bounding box center [573, 432] width 35 height 21
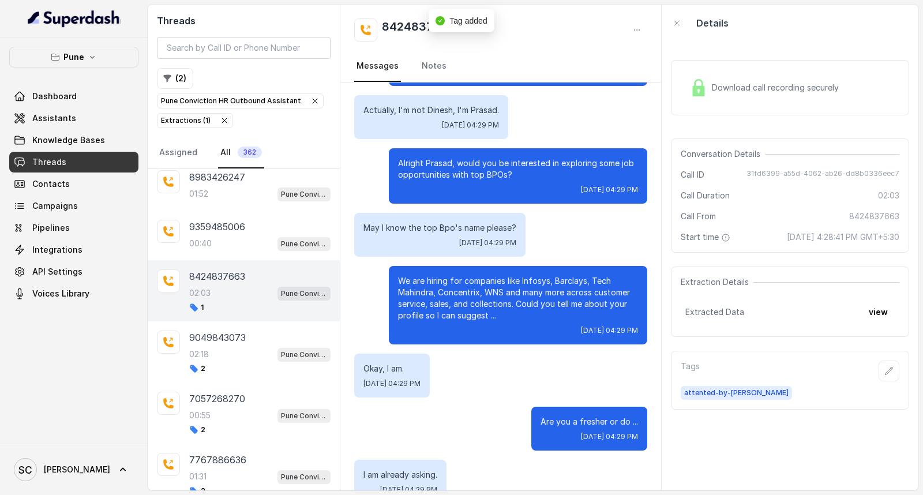
scroll to position [0, 0]
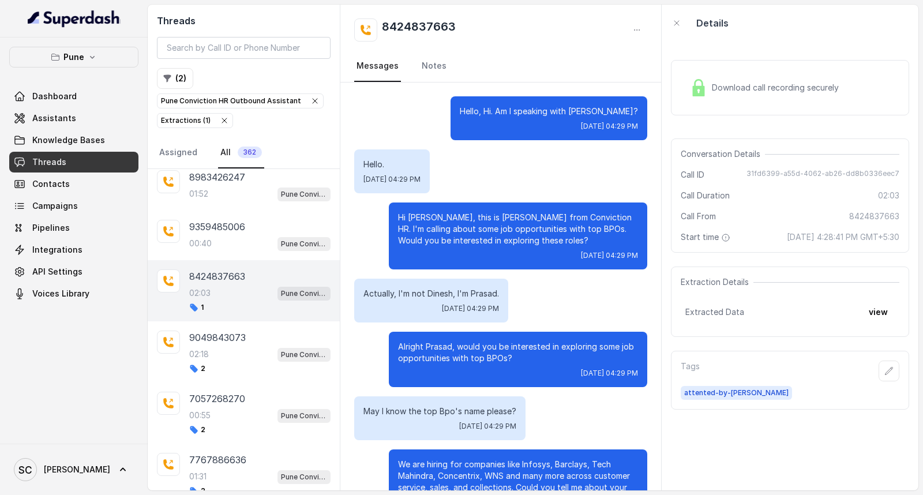
click at [451, 20] on h2 "8424837663" at bounding box center [419, 29] width 74 height 23
copy h2 "8424837663"
click at [384, 123] on div "Hello, Hi. Am I speaking with [PERSON_NAME]? [DATE] 04:29 PM" at bounding box center [500, 118] width 293 height 44
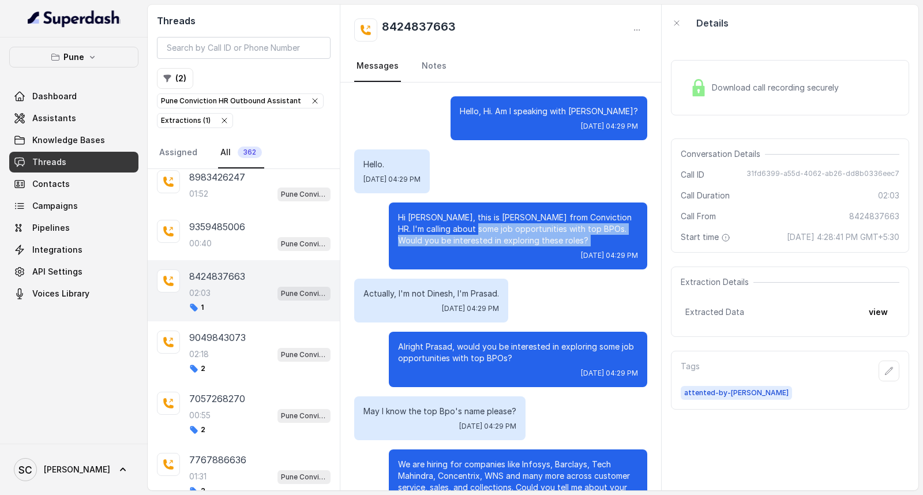
drag, startPoint x: 447, startPoint y: 231, endPoint x: 458, endPoint y: 261, distance: 32.7
click at [458, 261] on div "Hi [PERSON_NAME], this is [PERSON_NAME] from Conviction HR. I'm calling about s…" at bounding box center [518, 236] width 259 height 67
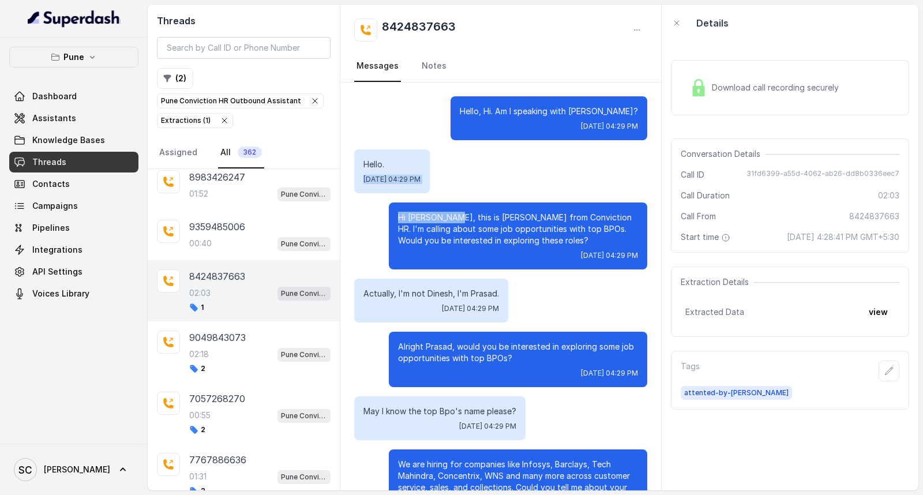
drag, startPoint x: 440, startPoint y: 140, endPoint x: 437, endPoint y: 227, distance: 86.6
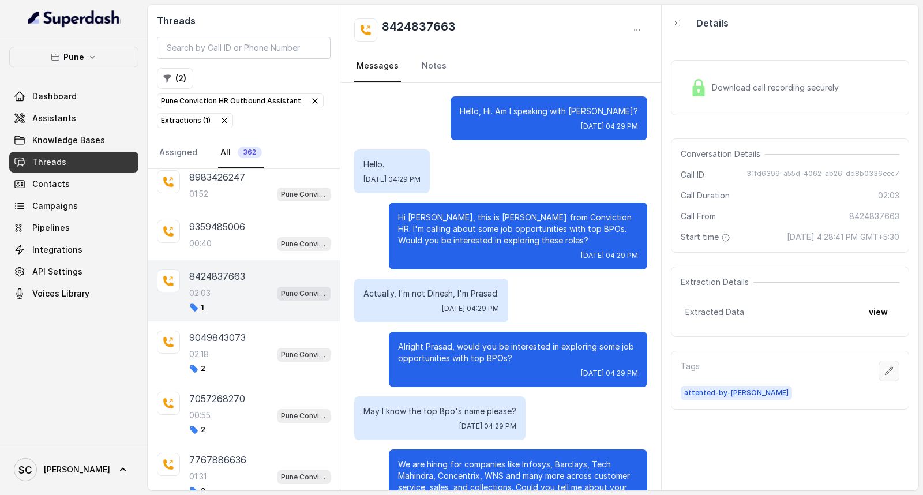
click at [831, 365] on button "button" at bounding box center [889, 371] width 21 height 21
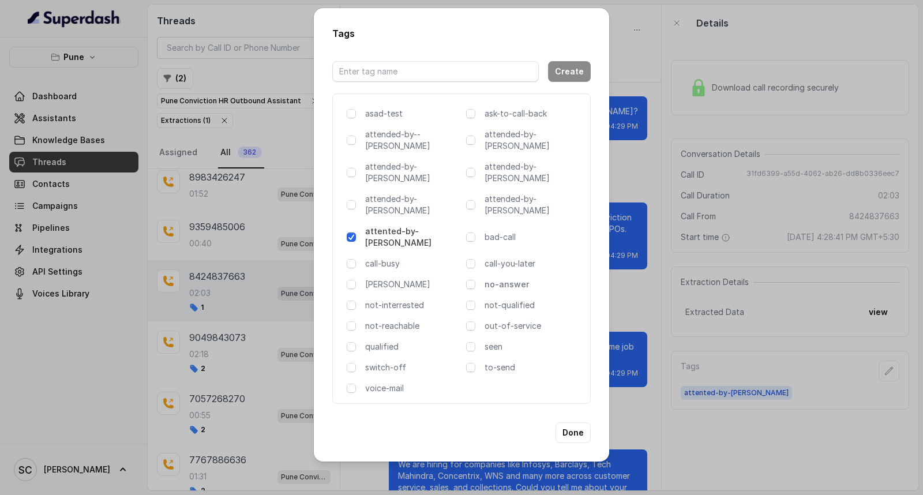
click at [504, 279] on p "no-answer" at bounding box center [533, 285] width 96 height 12
click at [569, 422] on button "Done" at bounding box center [573, 432] width 35 height 21
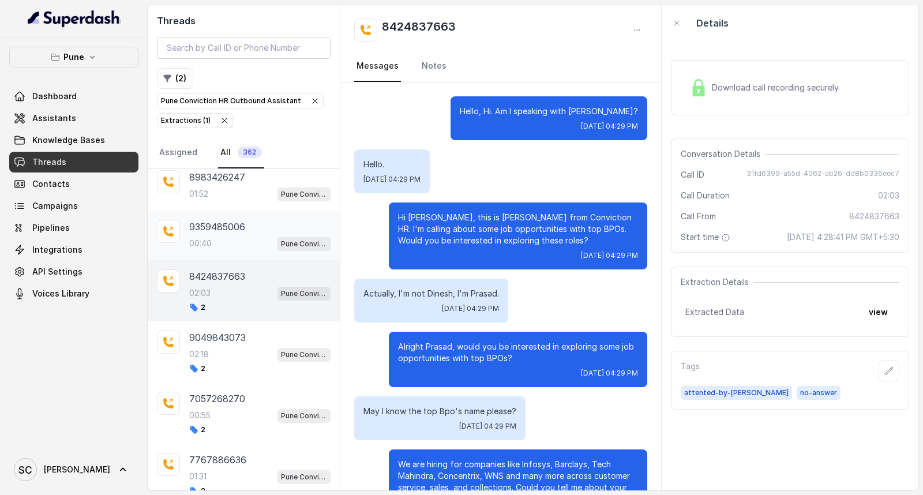
click at [216, 251] on div "9359485006 00:40 Pune Conviction HR Outbound Assistant" at bounding box center [259, 235] width 141 height 31
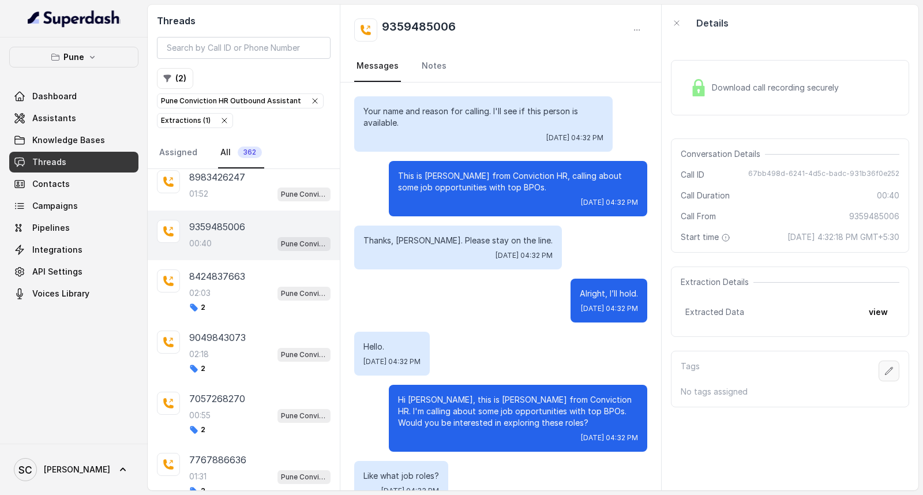
click at [831, 378] on button "button" at bounding box center [889, 371] width 21 height 21
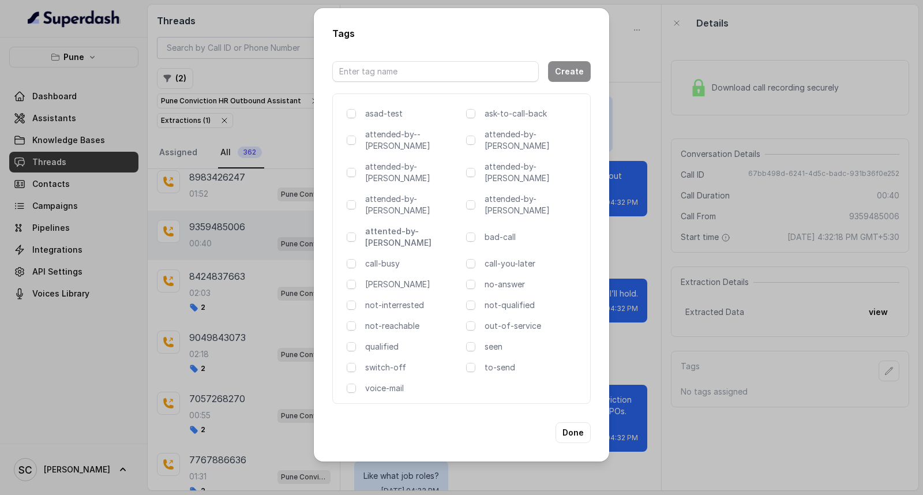
click at [383, 226] on p "attented-by-[PERSON_NAME]" at bounding box center [413, 237] width 96 height 23
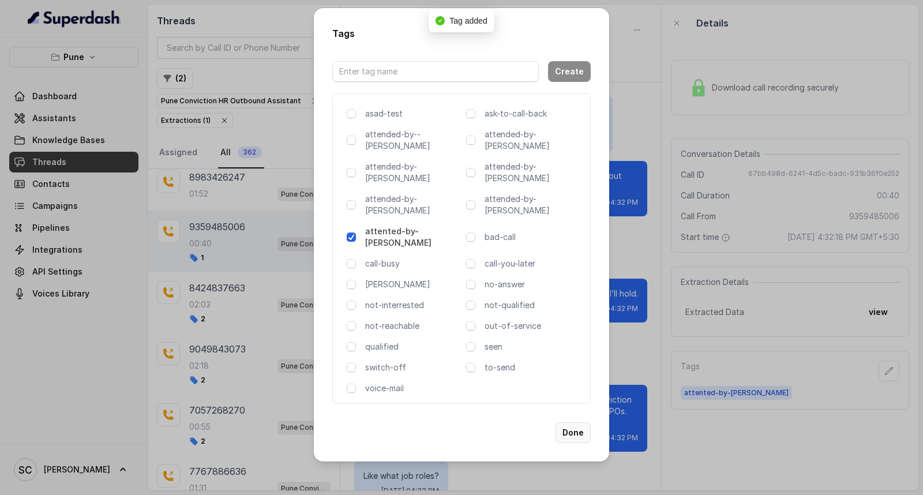
click at [575, 422] on button "Done" at bounding box center [573, 432] width 35 height 21
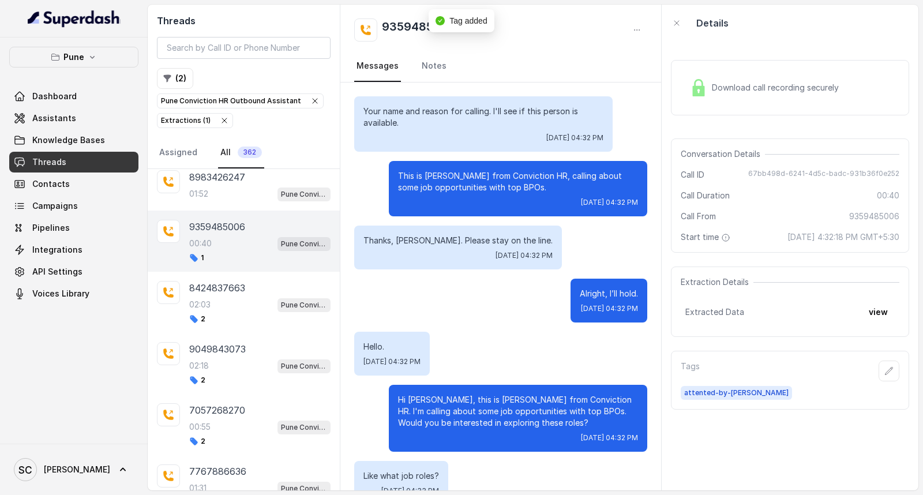
click at [394, 19] on h2 "9359485006" at bounding box center [419, 29] width 74 height 23
copy div "9359485006"
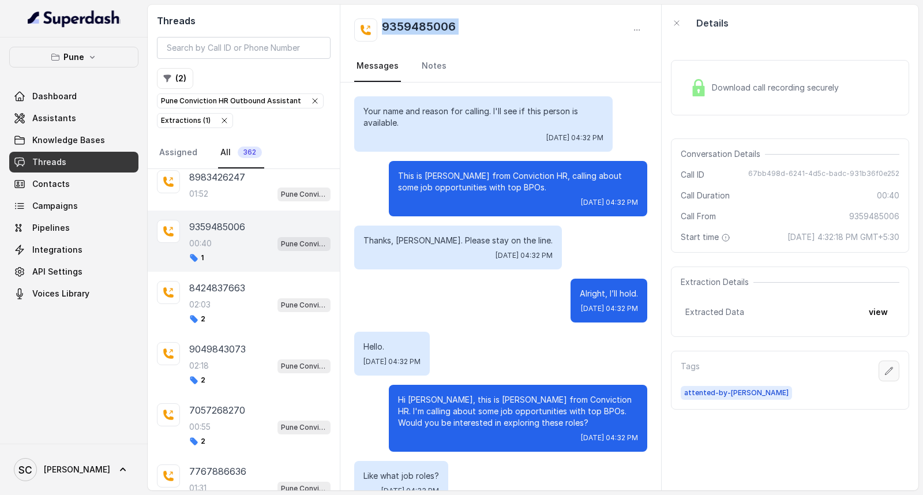
click at [831, 366] on icon "button" at bounding box center [889, 370] width 9 height 9
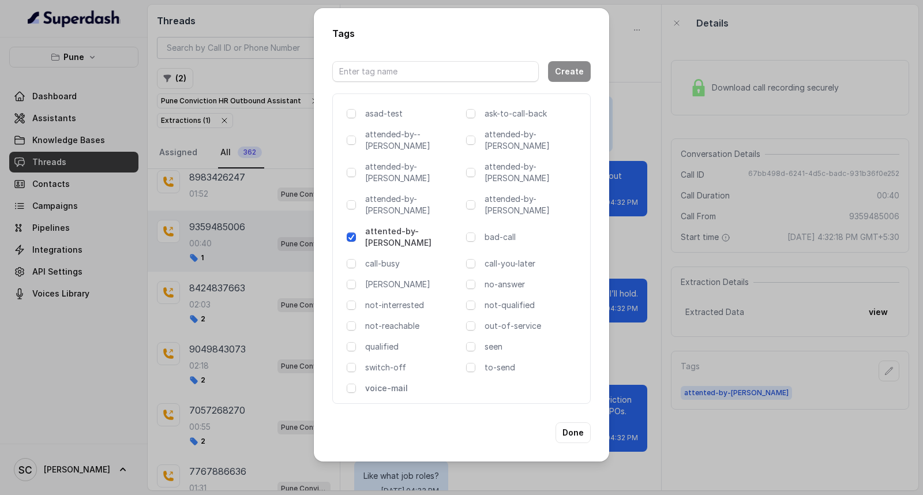
click at [381, 383] on p "voice-mail" at bounding box center [413, 389] width 96 height 12
click at [576, 422] on button "Done" at bounding box center [573, 432] width 35 height 21
